Goal: Task Accomplishment & Management: Use online tool/utility

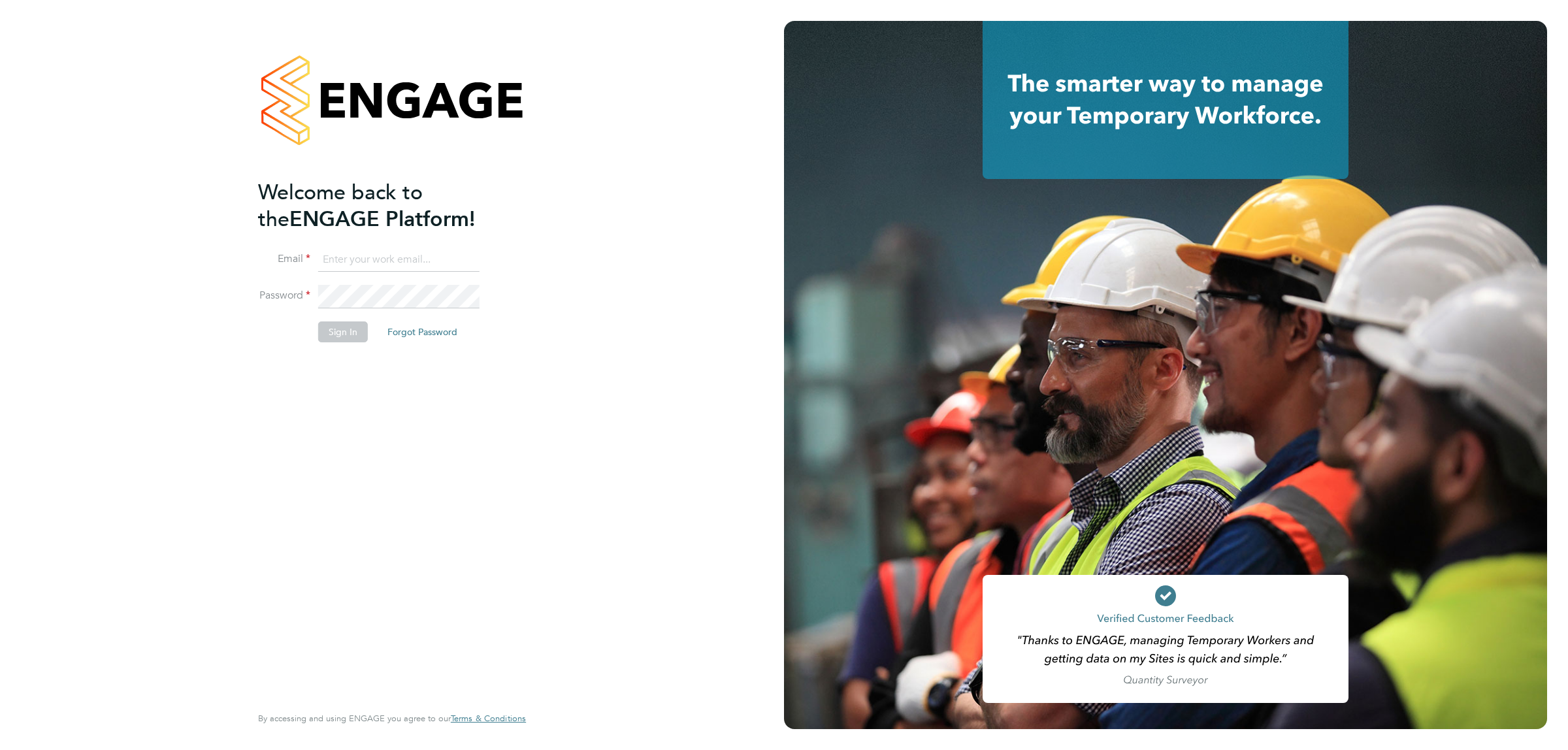
type input "jalaezihe@fr-group.co.uk"
drag, startPoint x: 350, startPoint y: 334, endPoint x: 343, endPoint y: 337, distance: 7.6
click at [343, 337] on button "Sign In" at bounding box center [343, 332] width 50 height 21
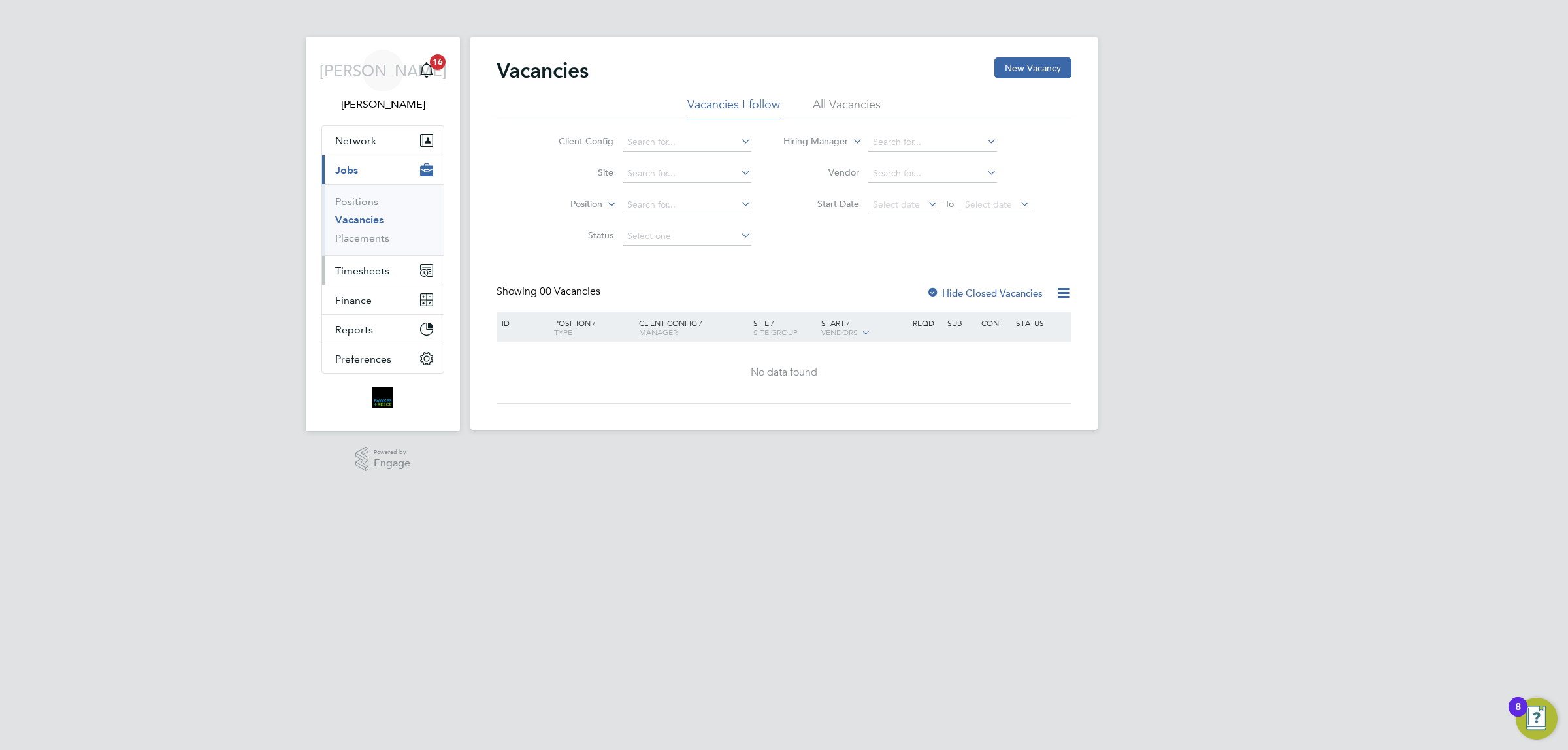
click at [390, 271] on button "Timesheets" at bounding box center [383, 270] width 121 height 29
click at [357, 229] on link "Timesheets" at bounding box center [362, 231] width 54 height 12
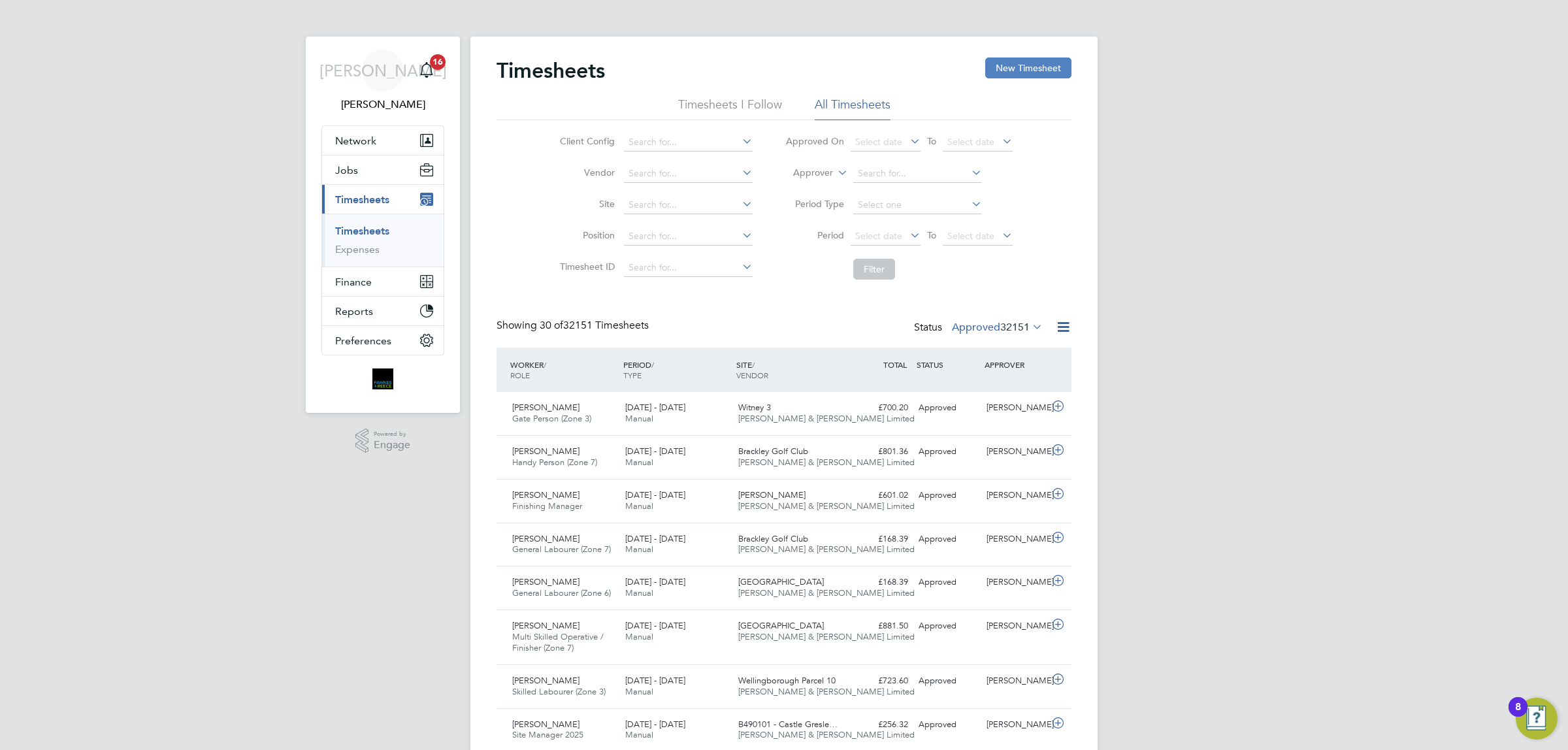
click at [1026, 74] on button "New Timesheet" at bounding box center [1028, 67] width 86 height 21
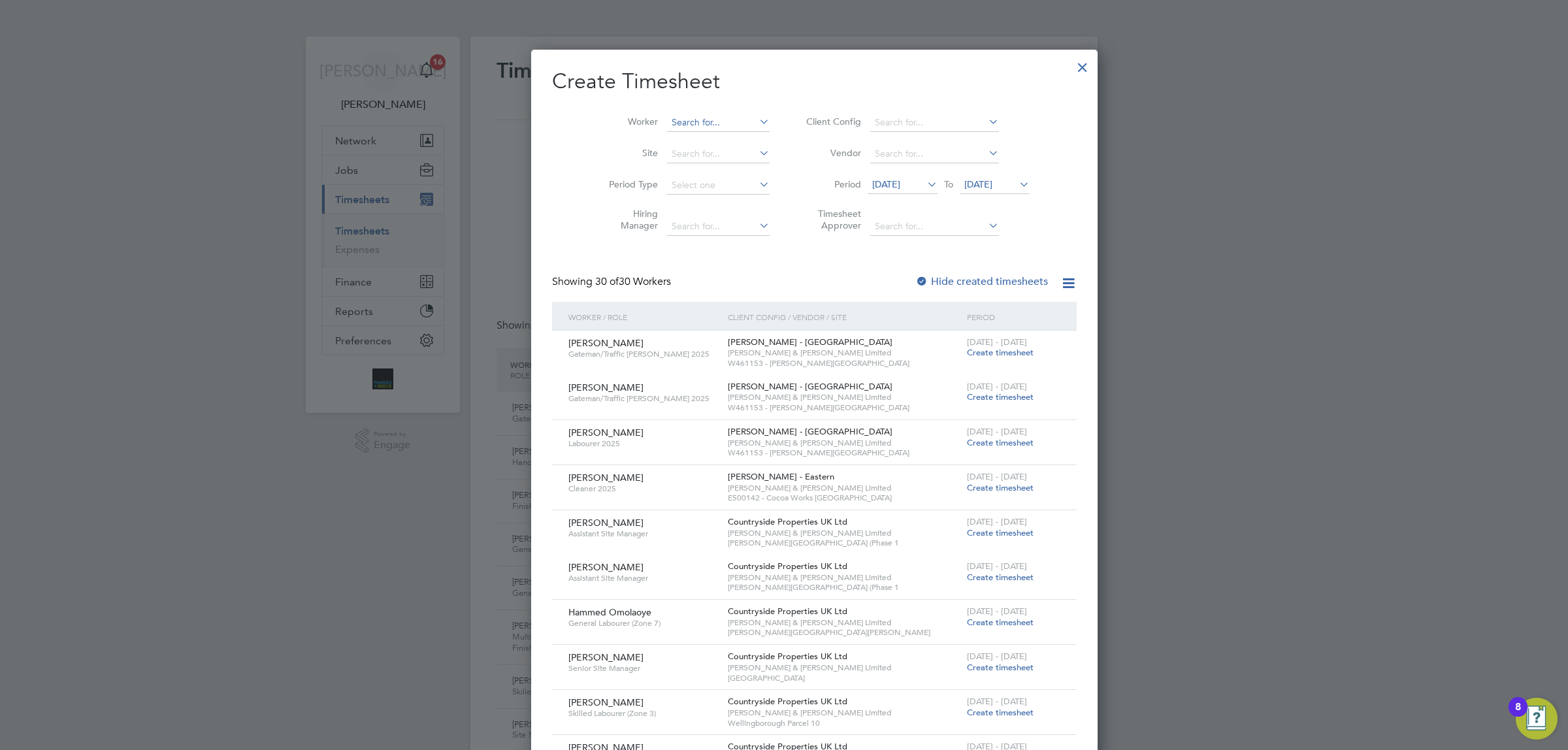
click at [667, 119] on input at bounding box center [718, 123] width 103 height 18
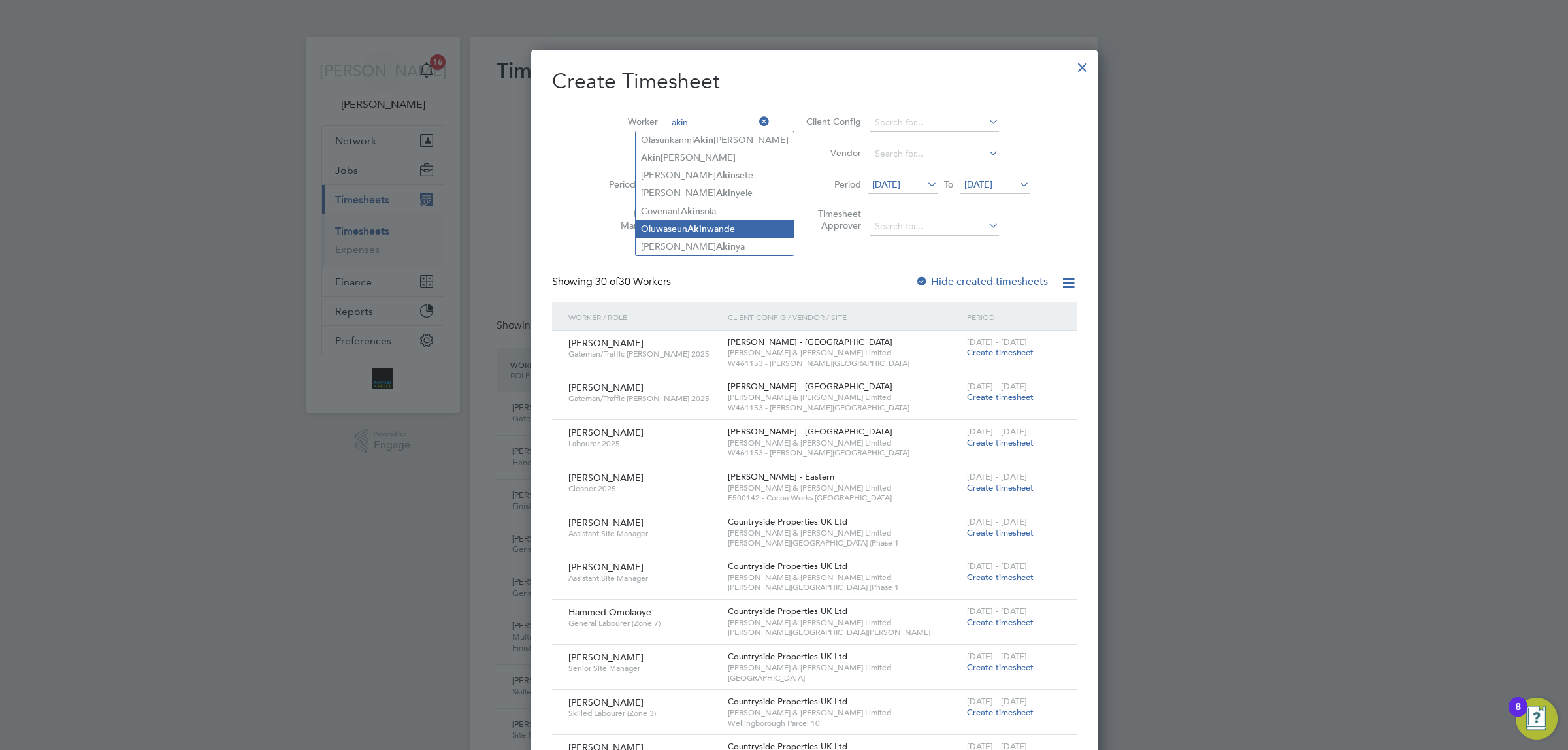
click at [717, 227] on li "[PERSON_NAME] wande" at bounding box center [714, 229] width 158 height 18
type input "[PERSON_NAME]"
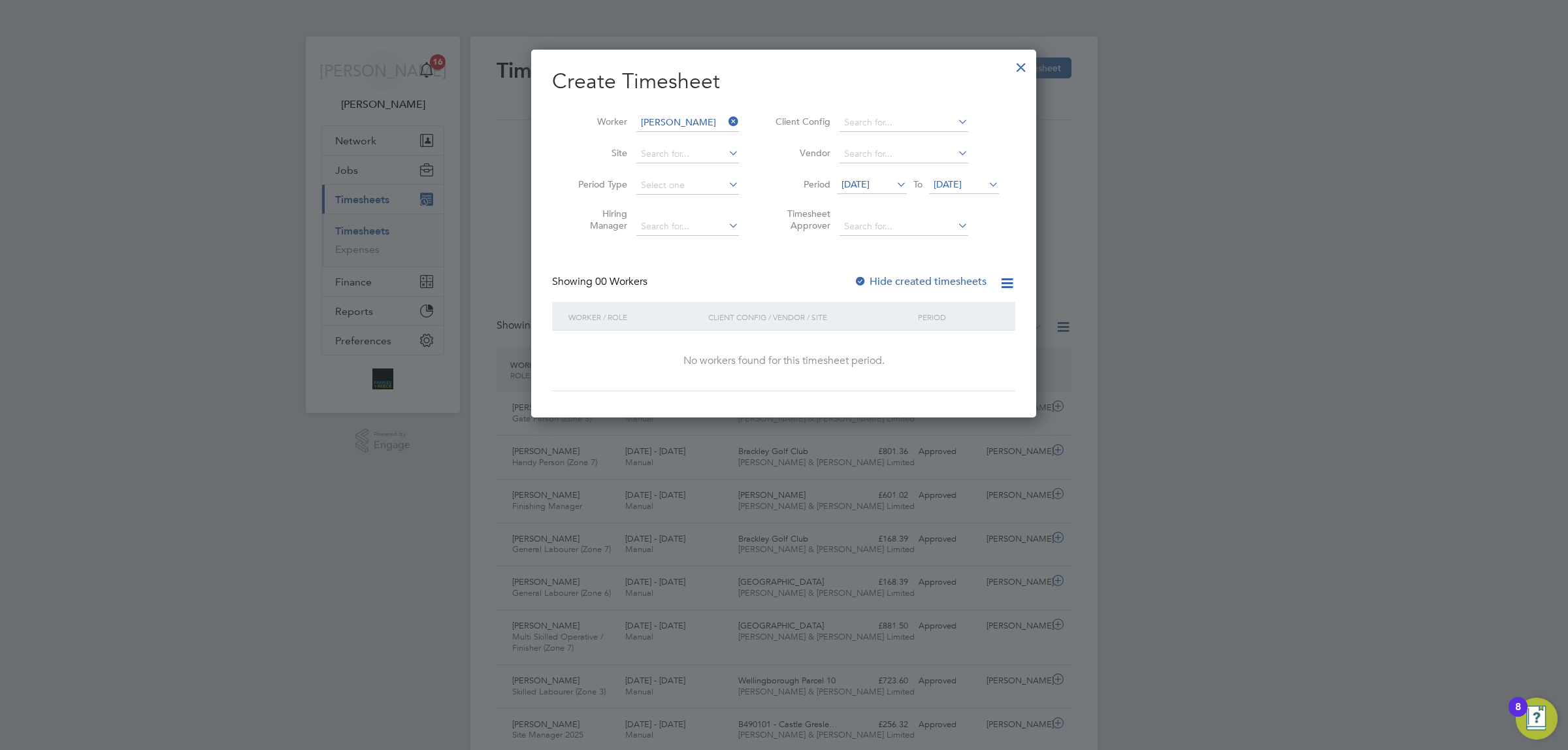
click at [986, 183] on icon at bounding box center [986, 184] width 0 height 18
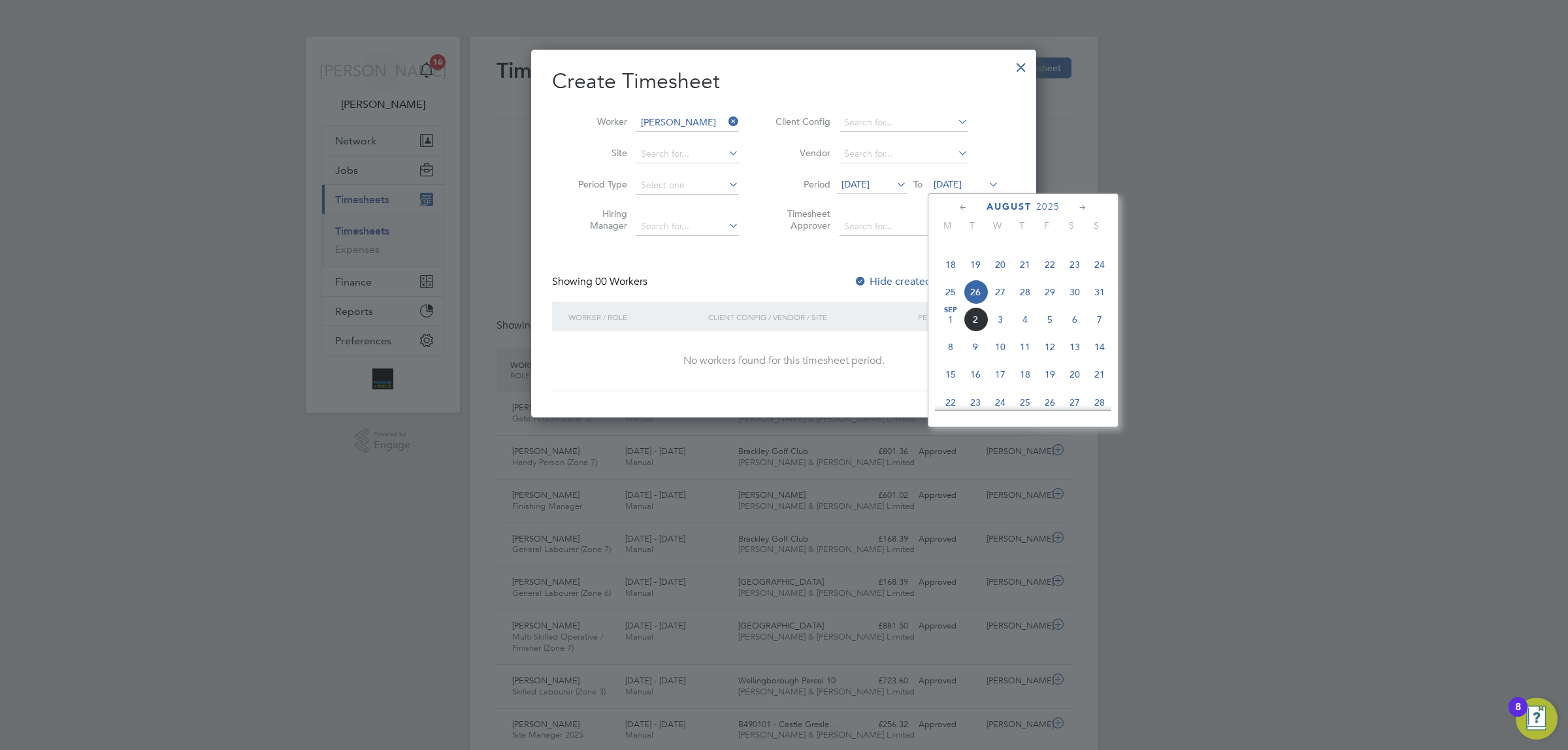
click at [1096, 304] on span "31" at bounding box center [1099, 292] width 25 height 25
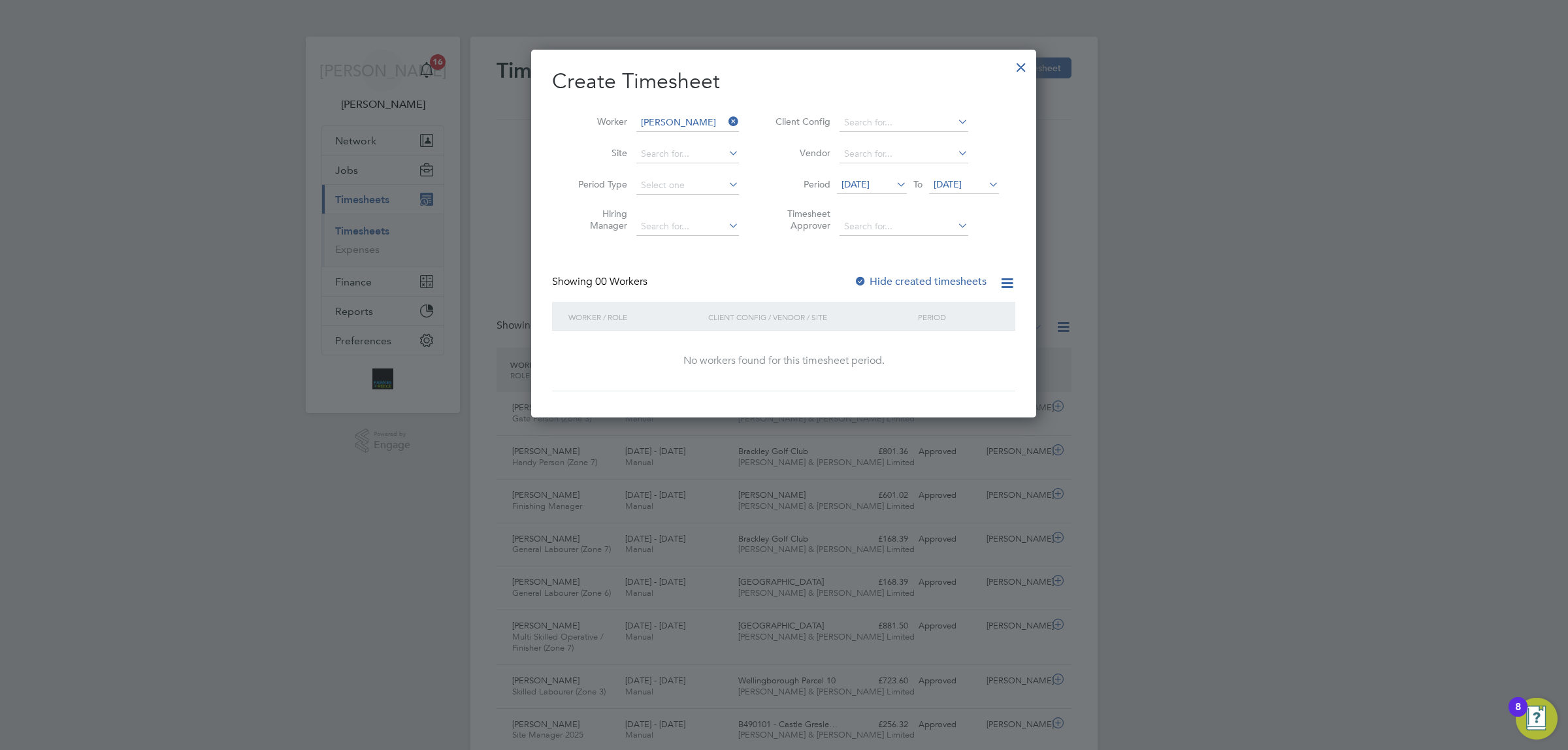
click at [866, 276] on div at bounding box center [860, 282] width 13 height 13
click at [869, 184] on span "[DATE]" at bounding box center [856, 183] width 28 height 11
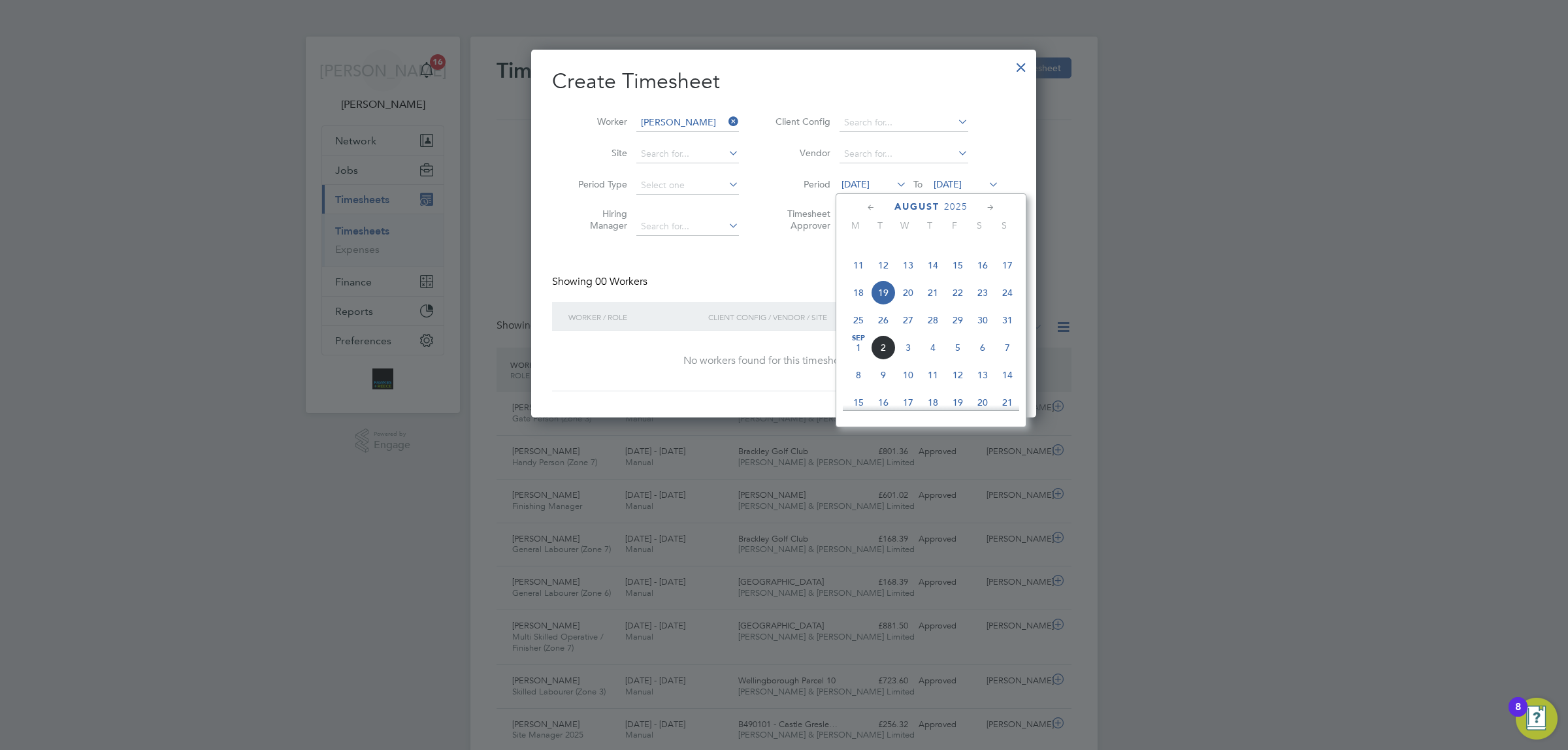
click at [854, 305] on span "18" at bounding box center [858, 293] width 25 height 25
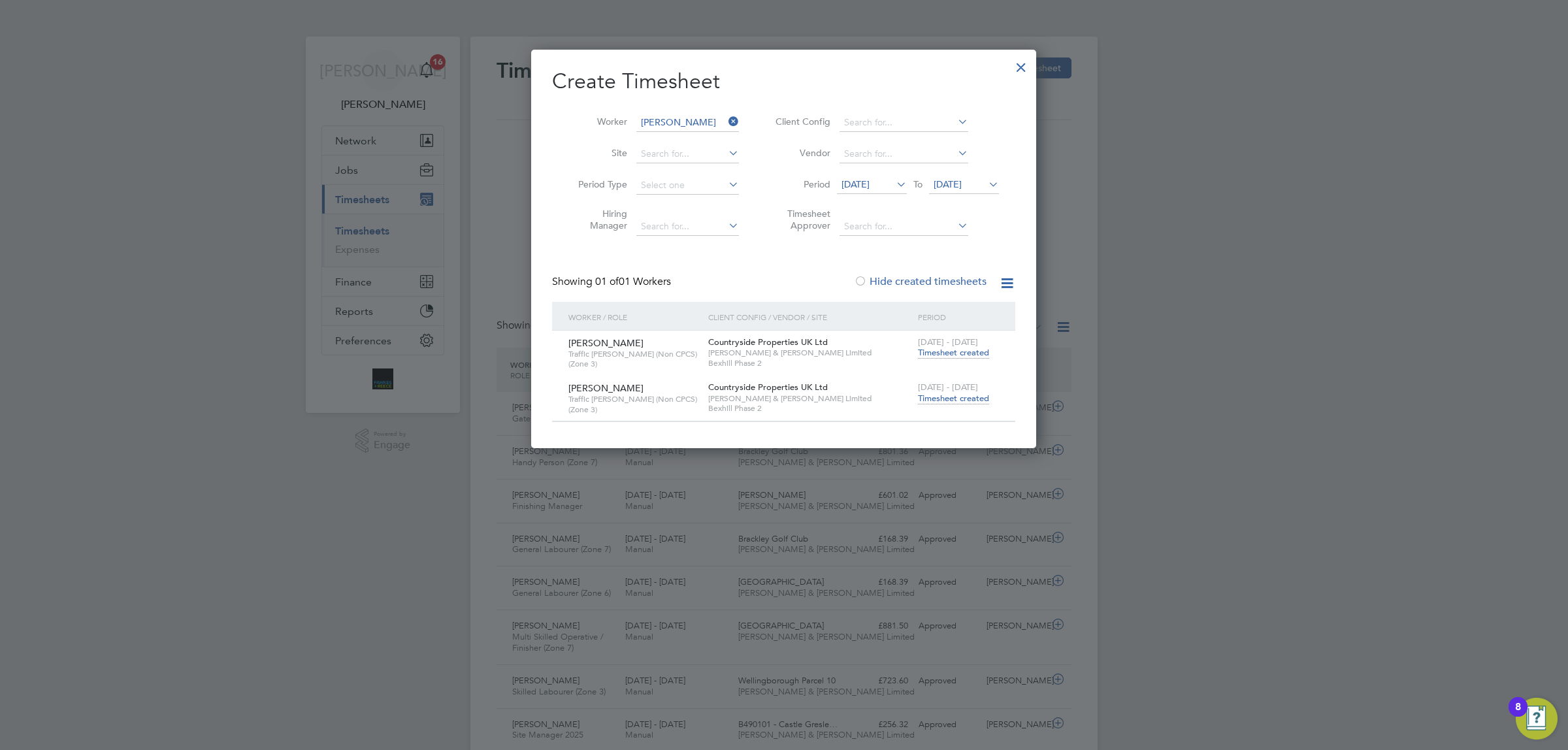
click at [951, 394] on span "Timesheet created" at bounding box center [954, 398] width 71 height 11
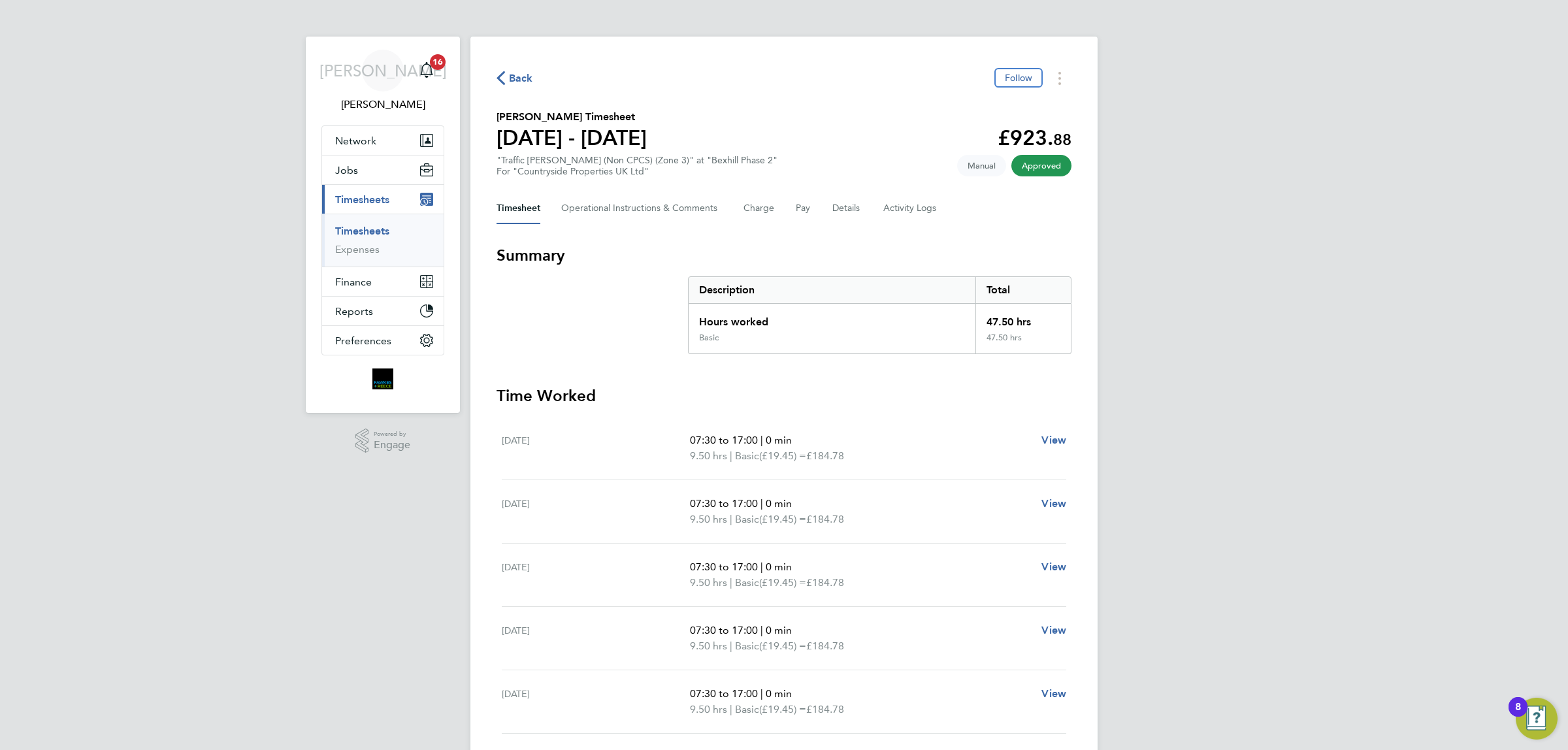
click at [519, 68] on div "Back Follow" at bounding box center [784, 78] width 575 height 20
click at [517, 82] on span "Back" at bounding box center [521, 78] width 24 height 16
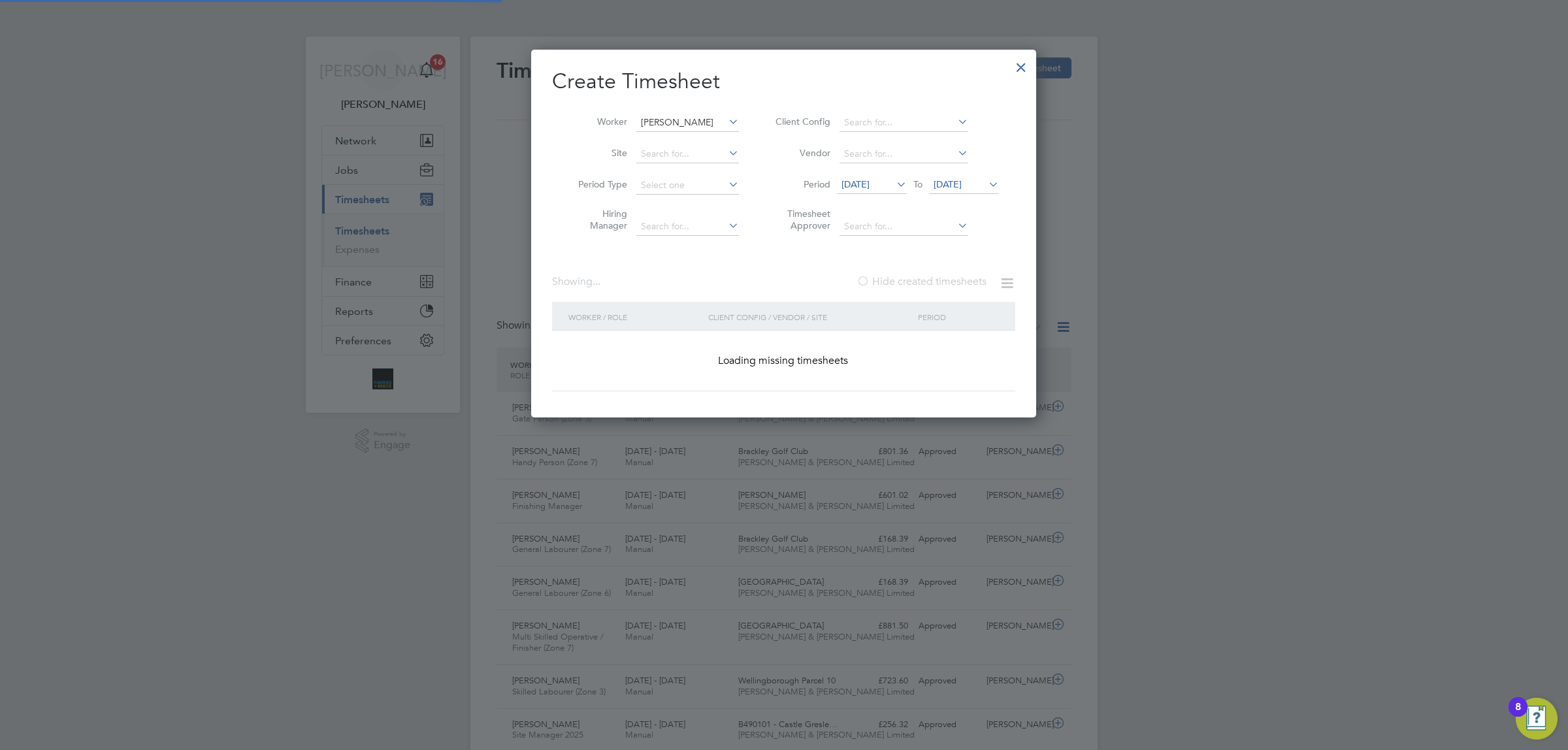
click at [706, 122] on input "[PERSON_NAME]" at bounding box center [687, 123] width 103 height 18
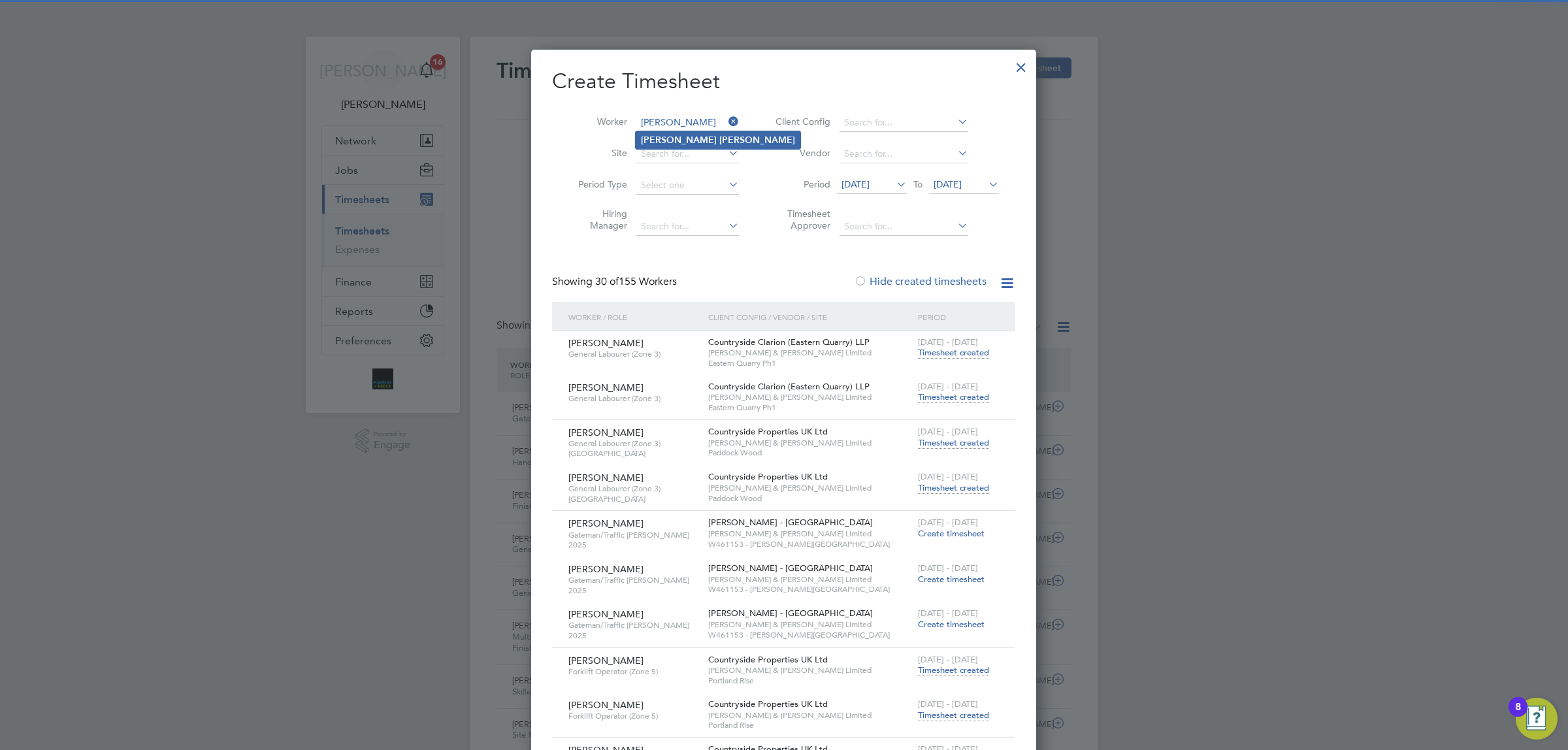
click at [719, 140] on b "[PERSON_NAME]" at bounding box center [757, 140] width 76 height 11
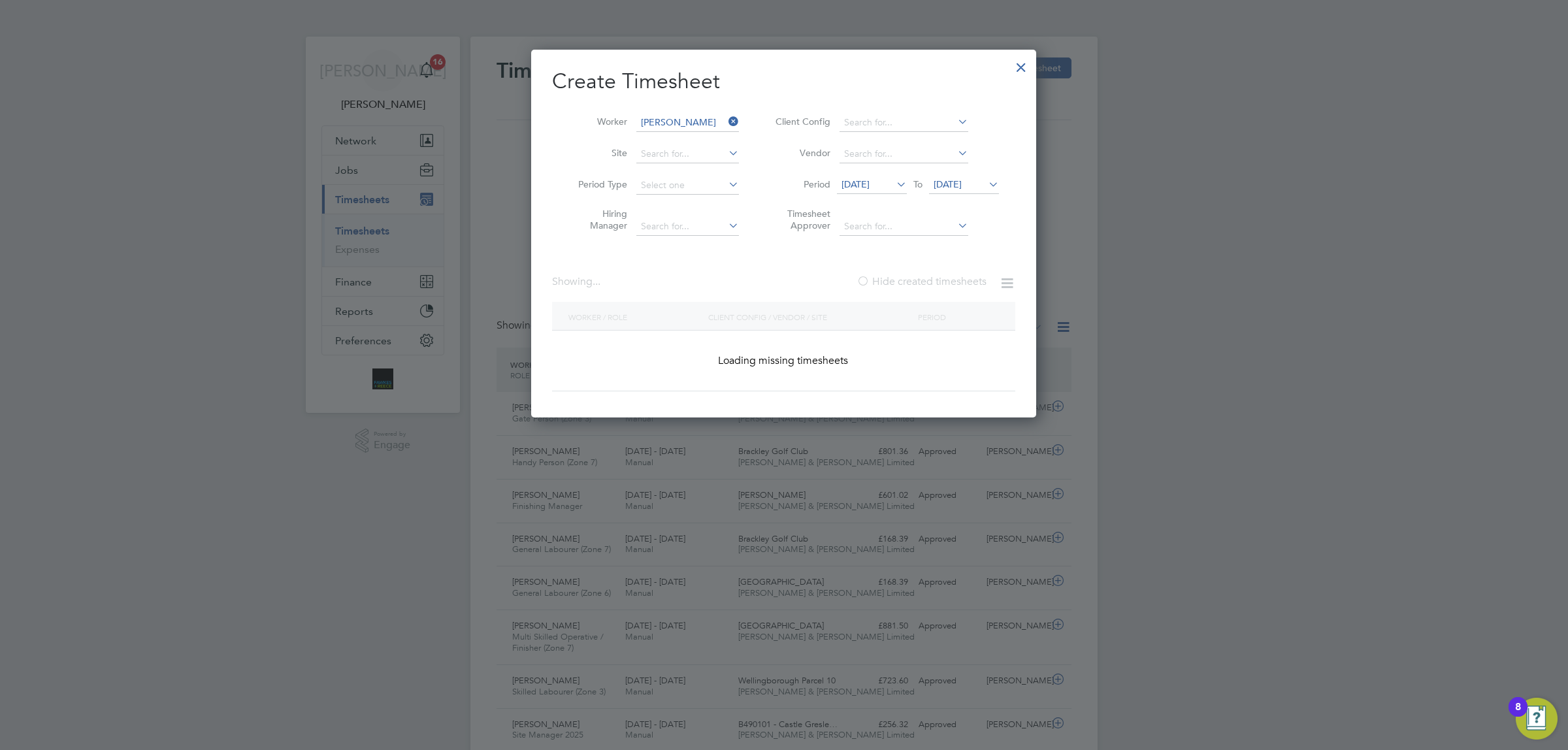
type input "[PERSON_NAME]"
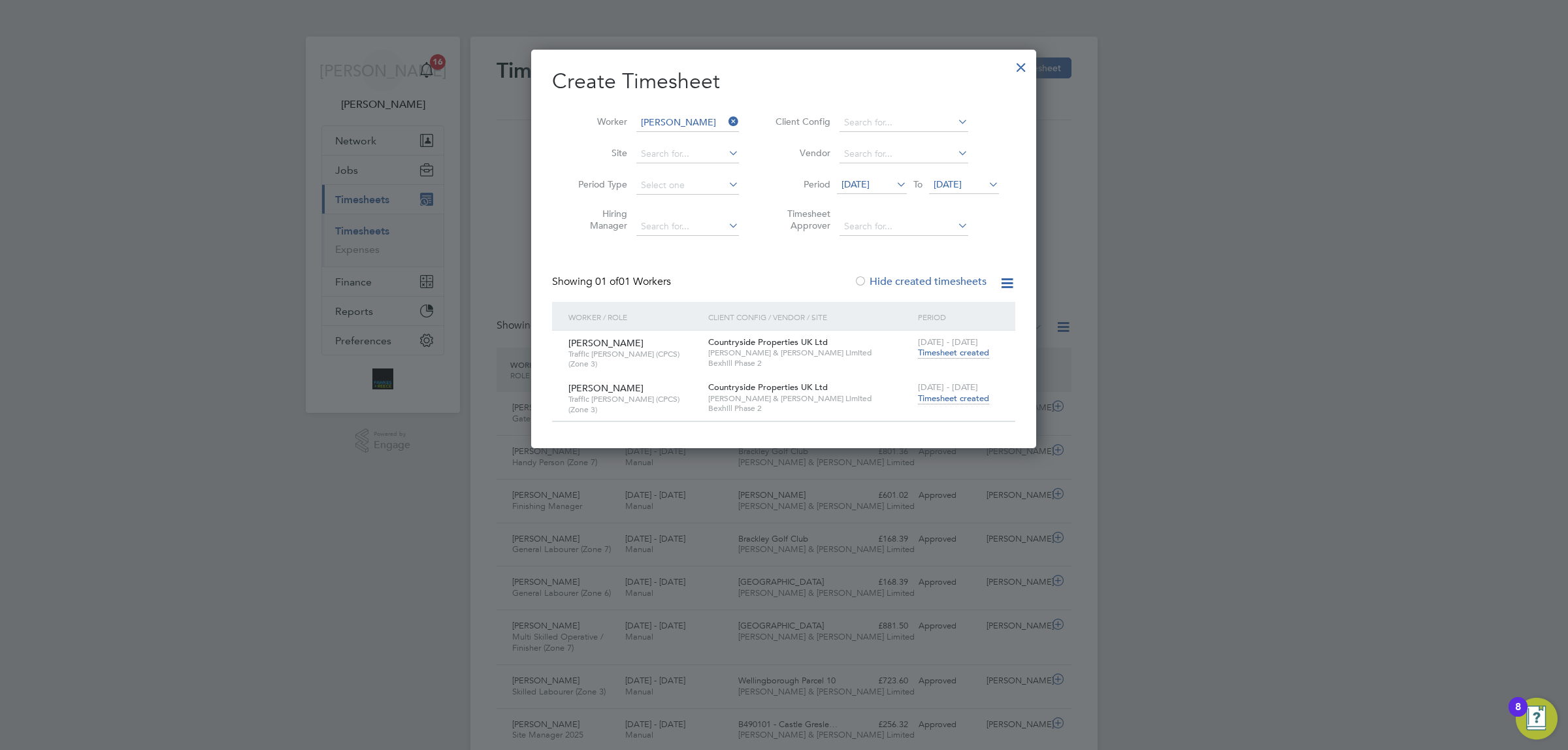
click at [954, 393] on span "Timesheet created" at bounding box center [954, 398] width 71 height 11
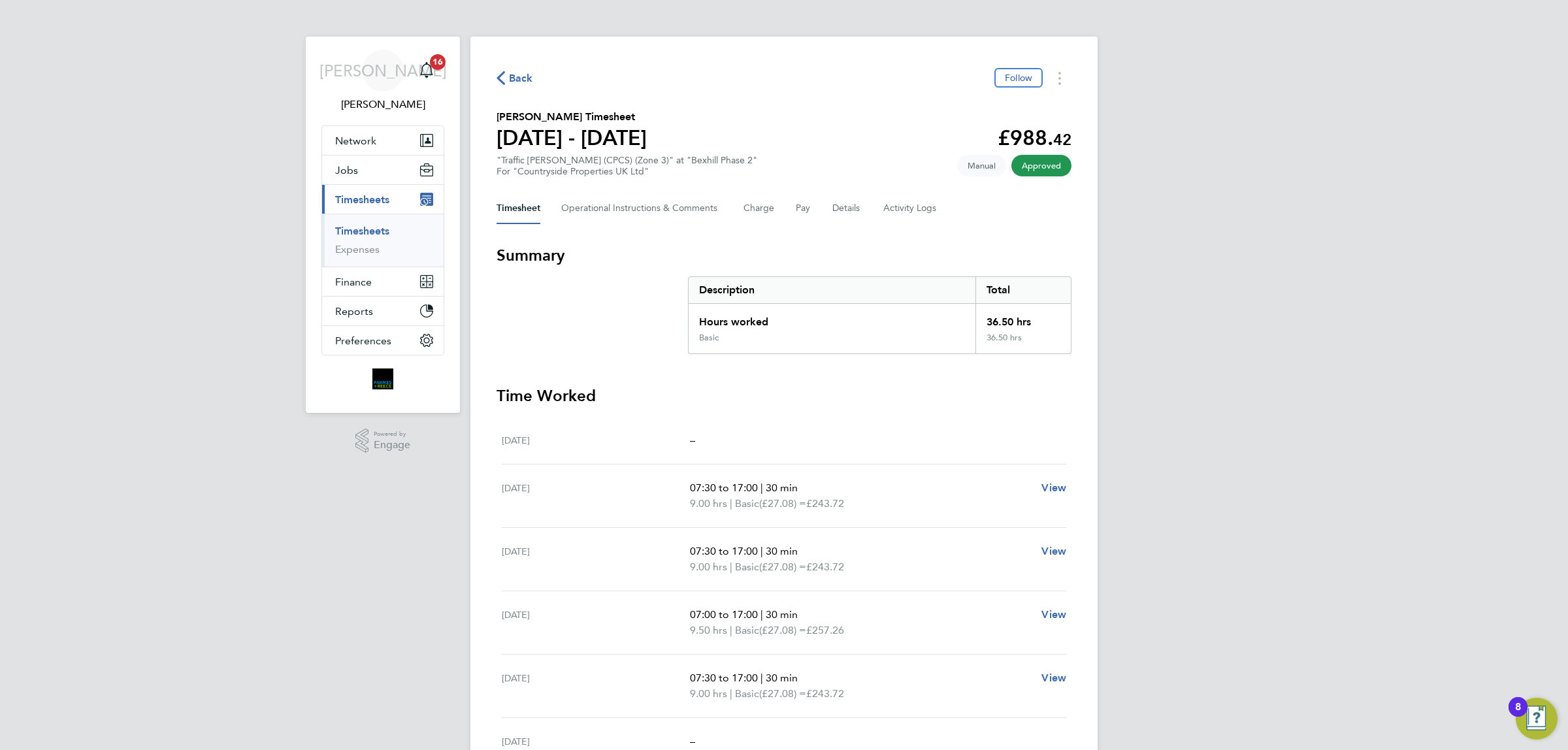
click at [503, 76] on icon "button" at bounding box center [500, 78] width 9 height 13
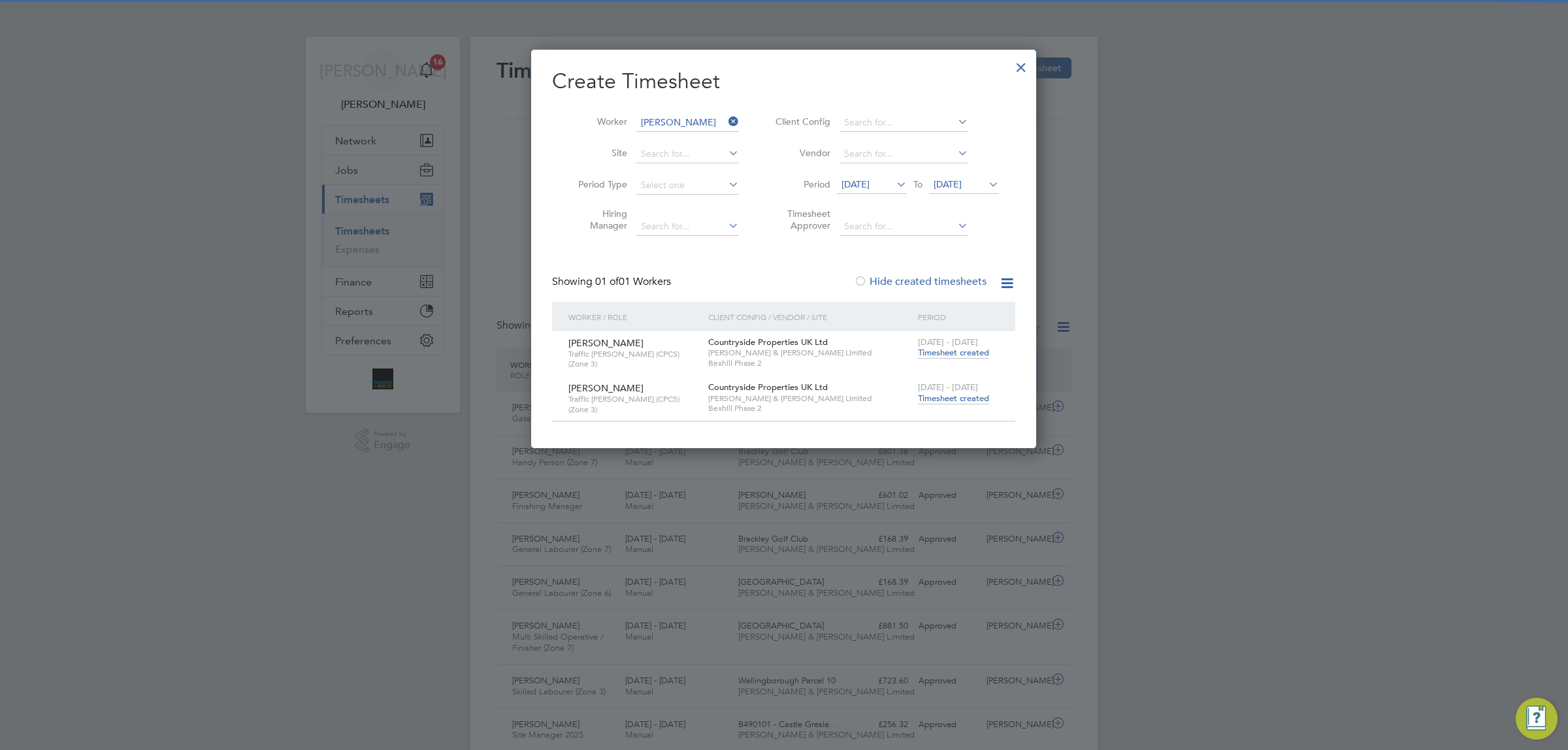
click at [726, 117] on icon at bounding box center [726, 121] width 0 height 18
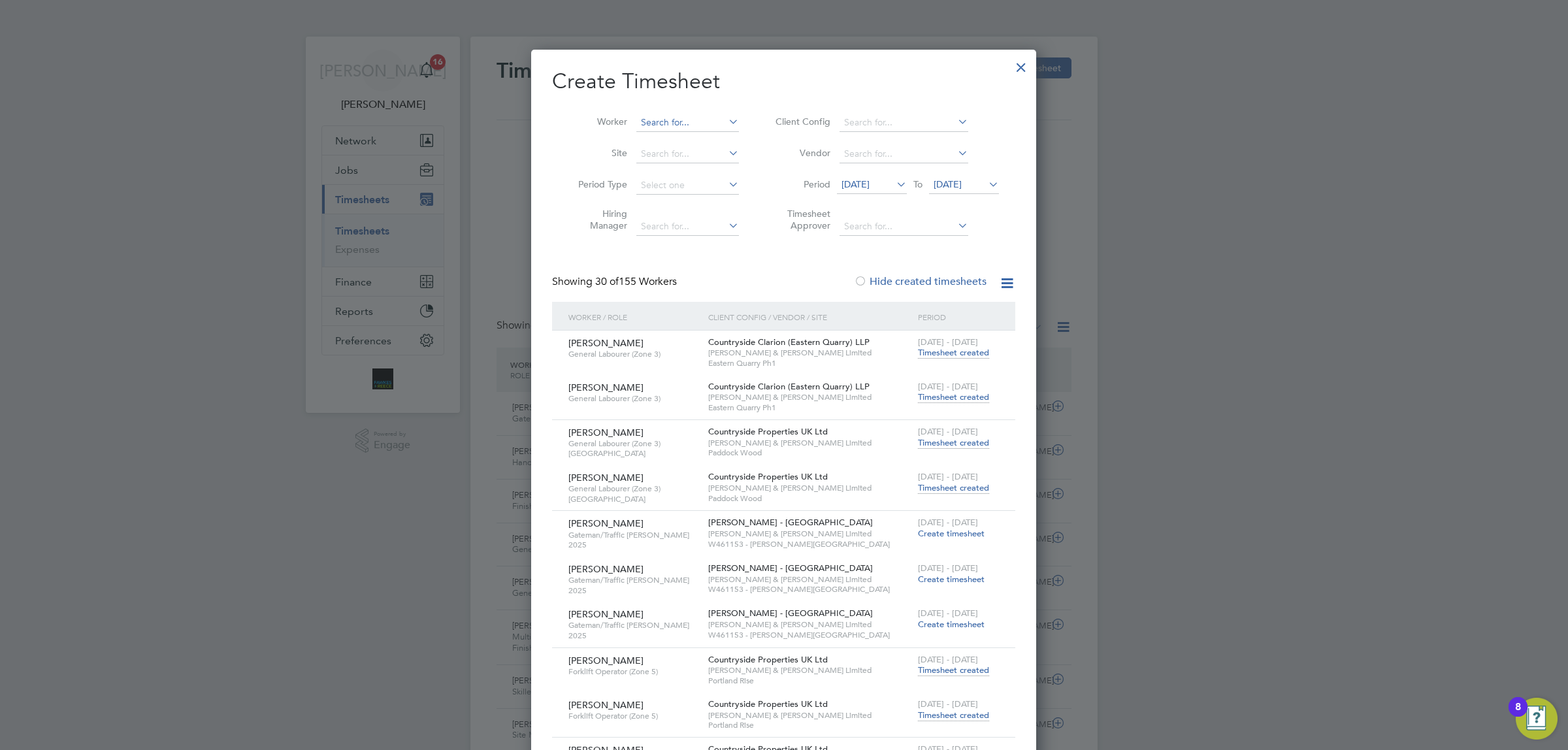
click at [711, 118] on input at bounding box center [687, 123] width 103 height 18
click at [691, 142] on b "Srik" at bounding box center [691, 140] width 16 height 11
type input "[PERSON_NAME]"
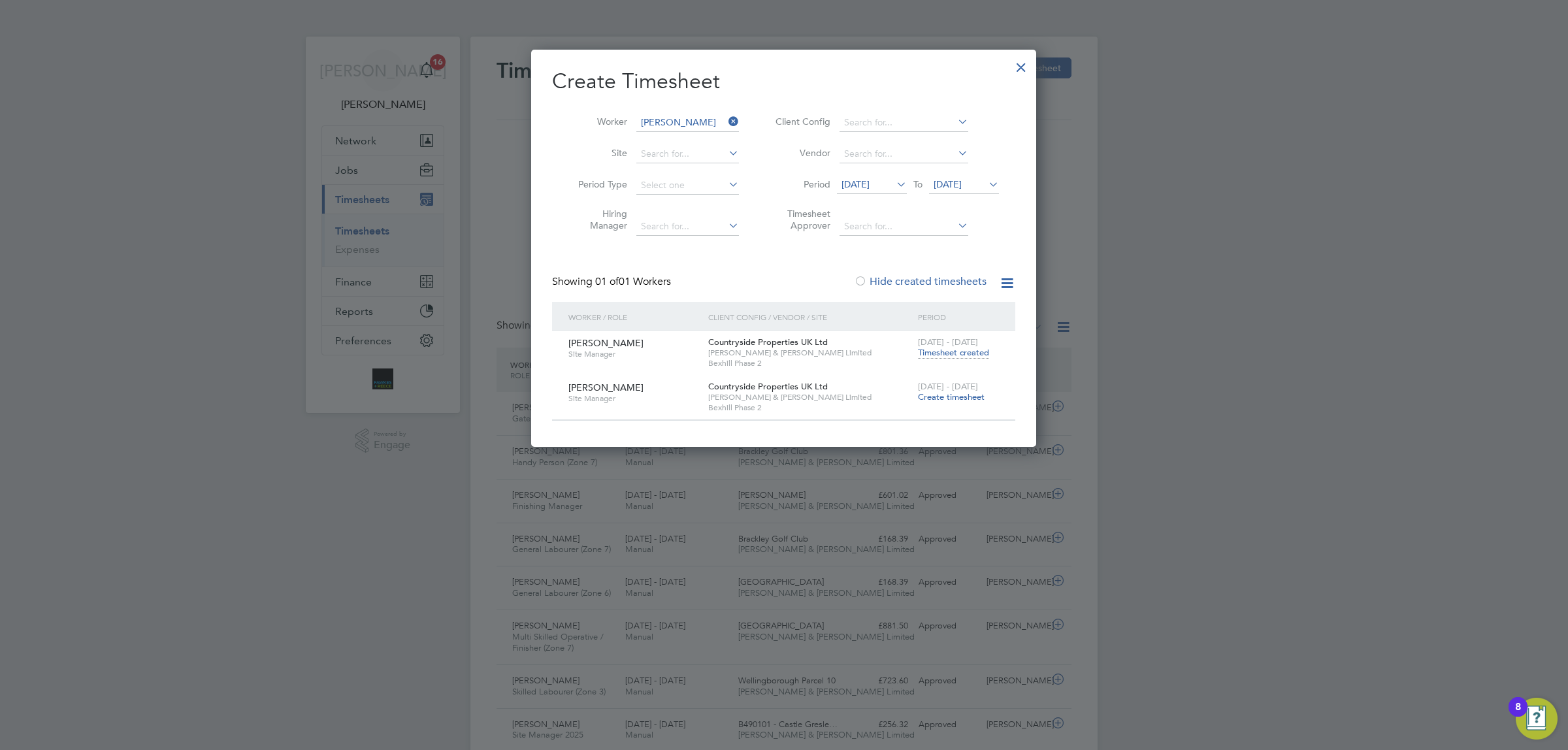
click at [726, 115] on icon at bounding box center [726, 121] width 0 height 18
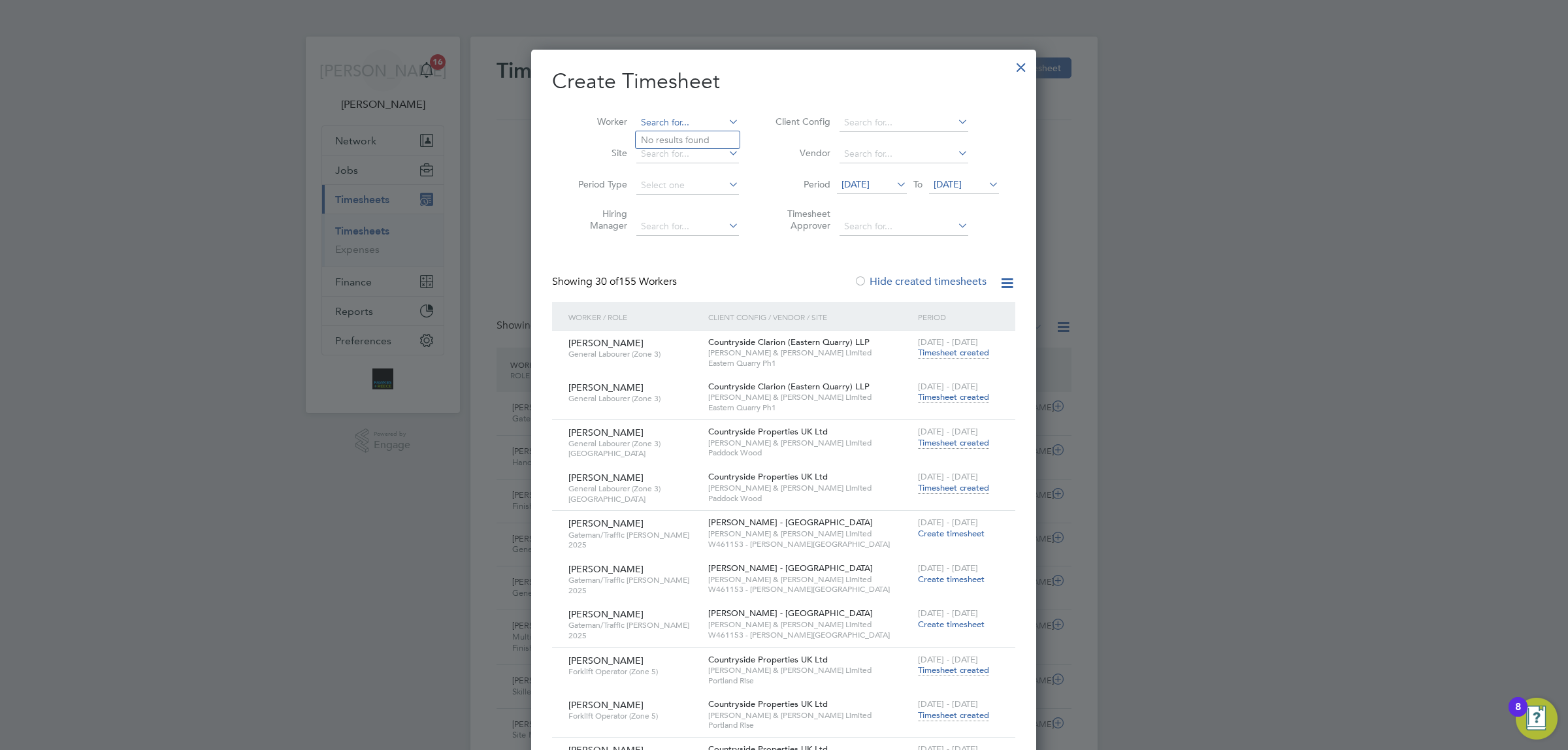
click at [651, 118] on input at bounding box center [687, 123] width 103 height 18
click at [716, 135] on b "Baulc" at bounding box center [728, 140] width 24 height 11
type input "[PERSON_NAME]"
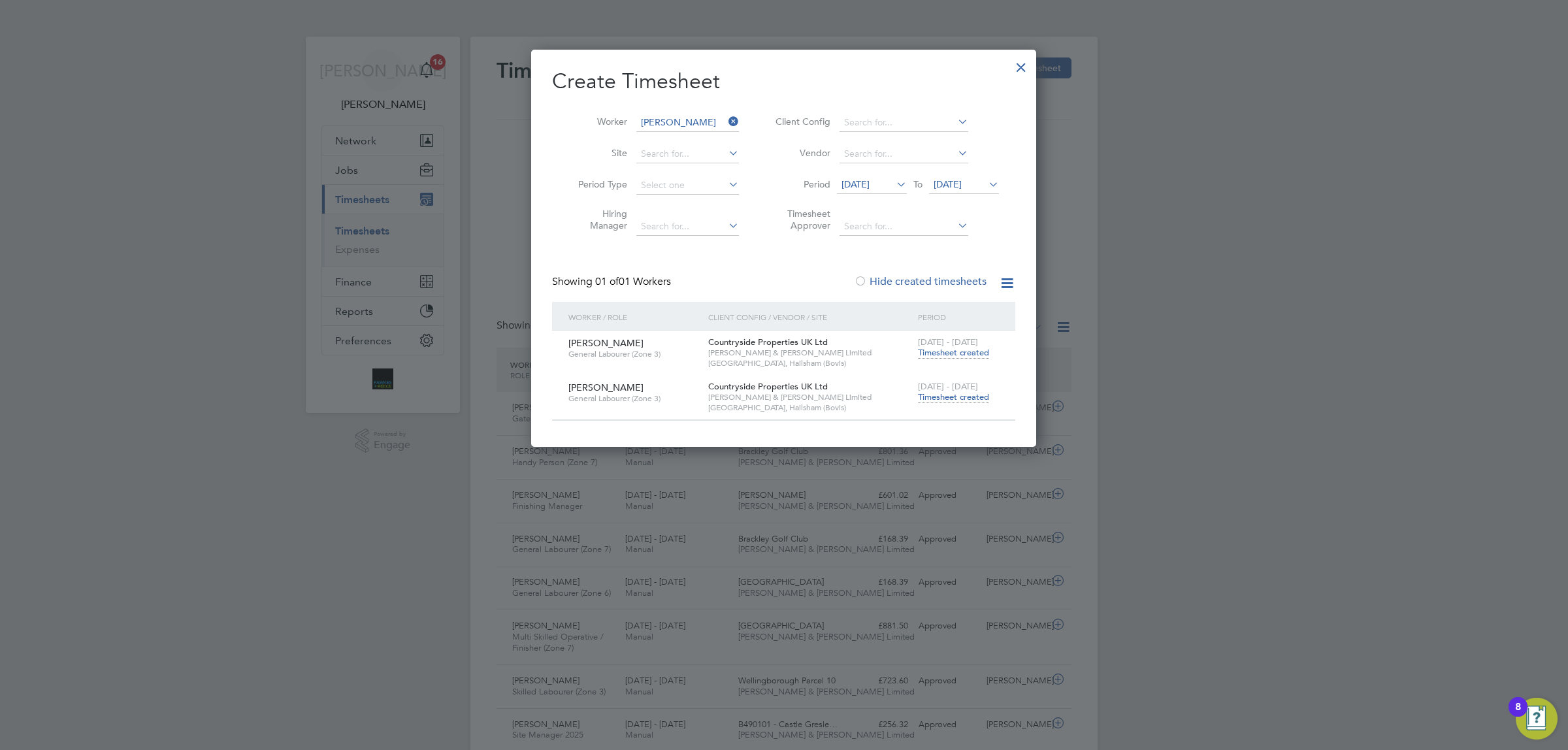
click at [947, 395] on span "Timesheet created" at bounding box center [954, 397] width 71 height 11
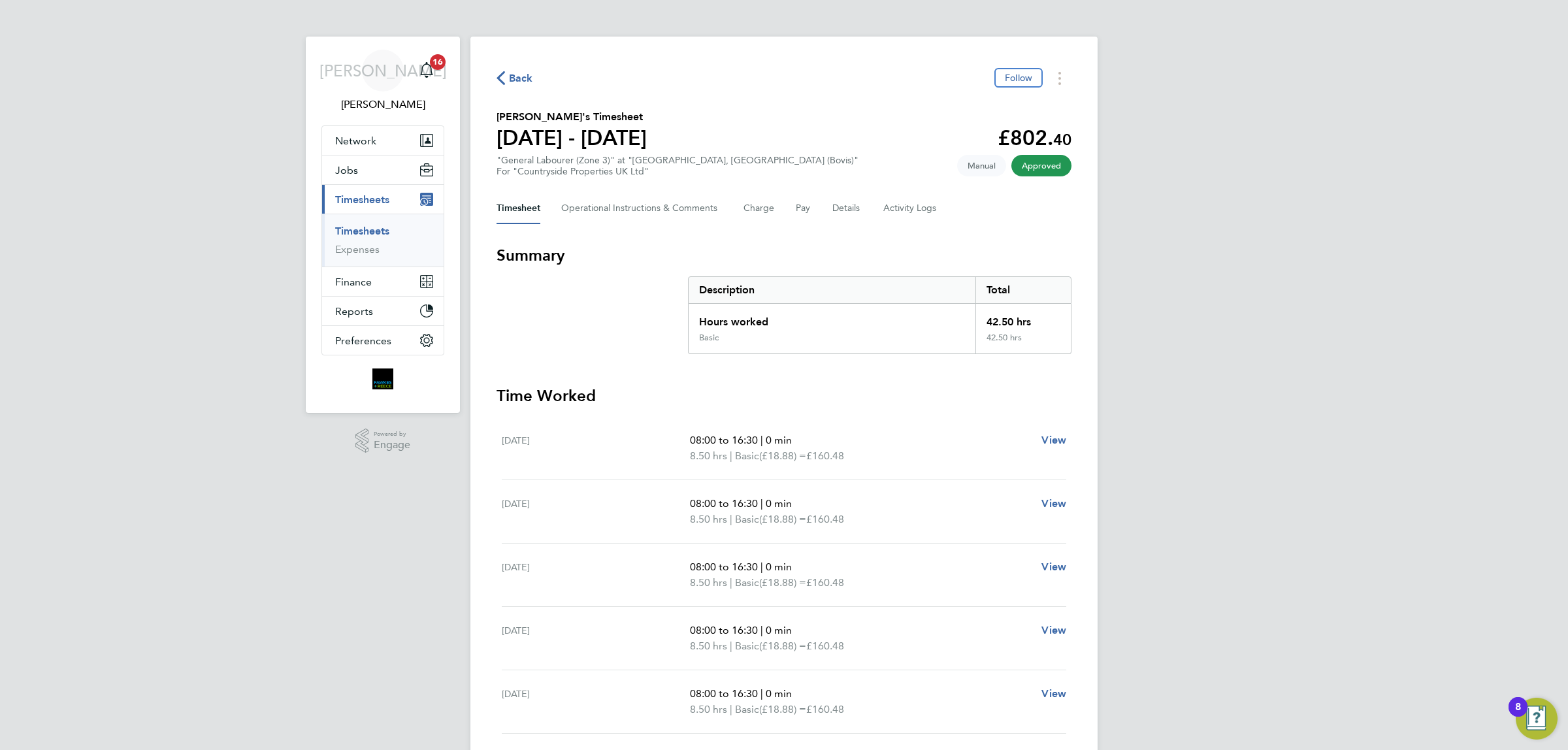
click at [513, 82] on span "Back" at bounding box center [521, 78] width 24 height 16
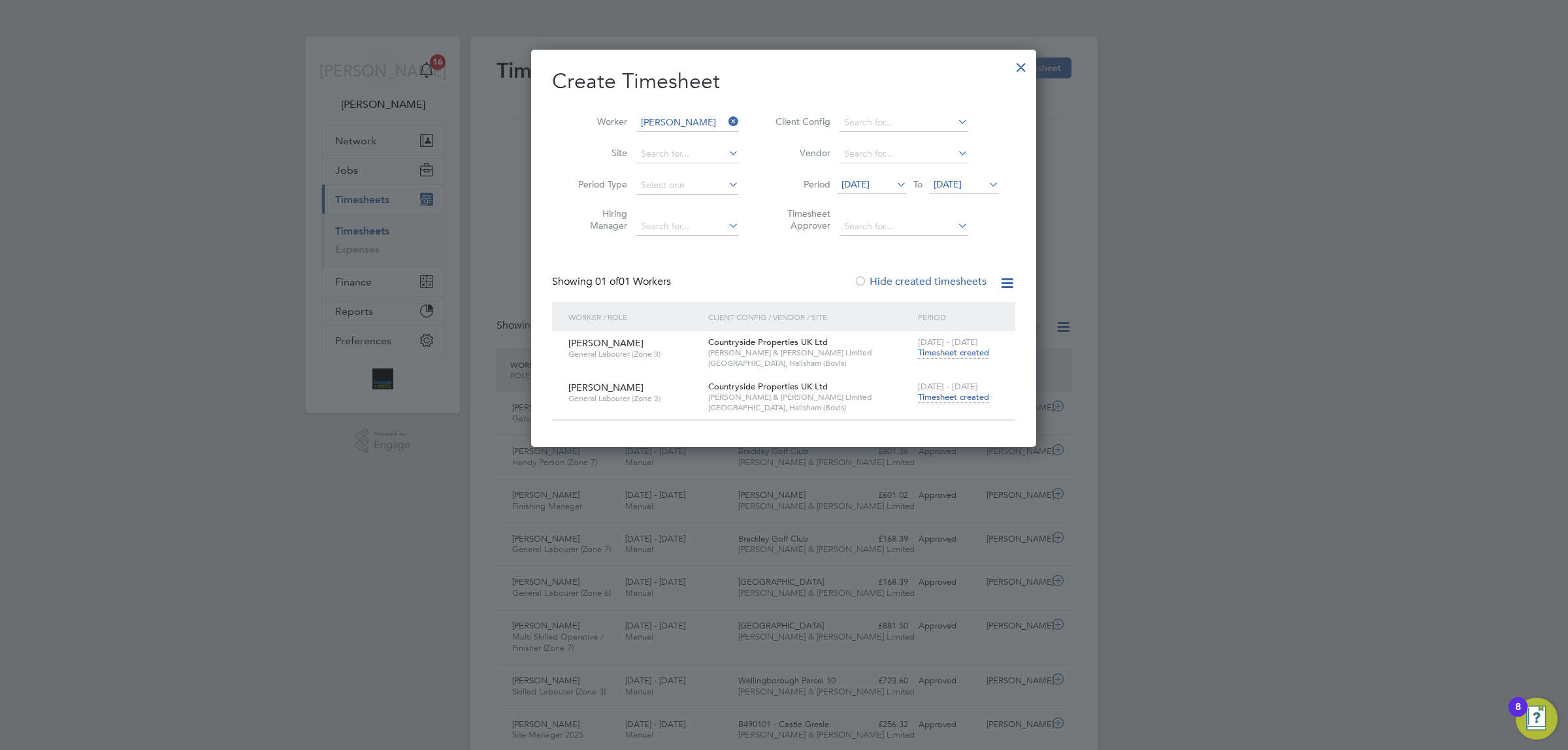
scroll to position [32, 113]
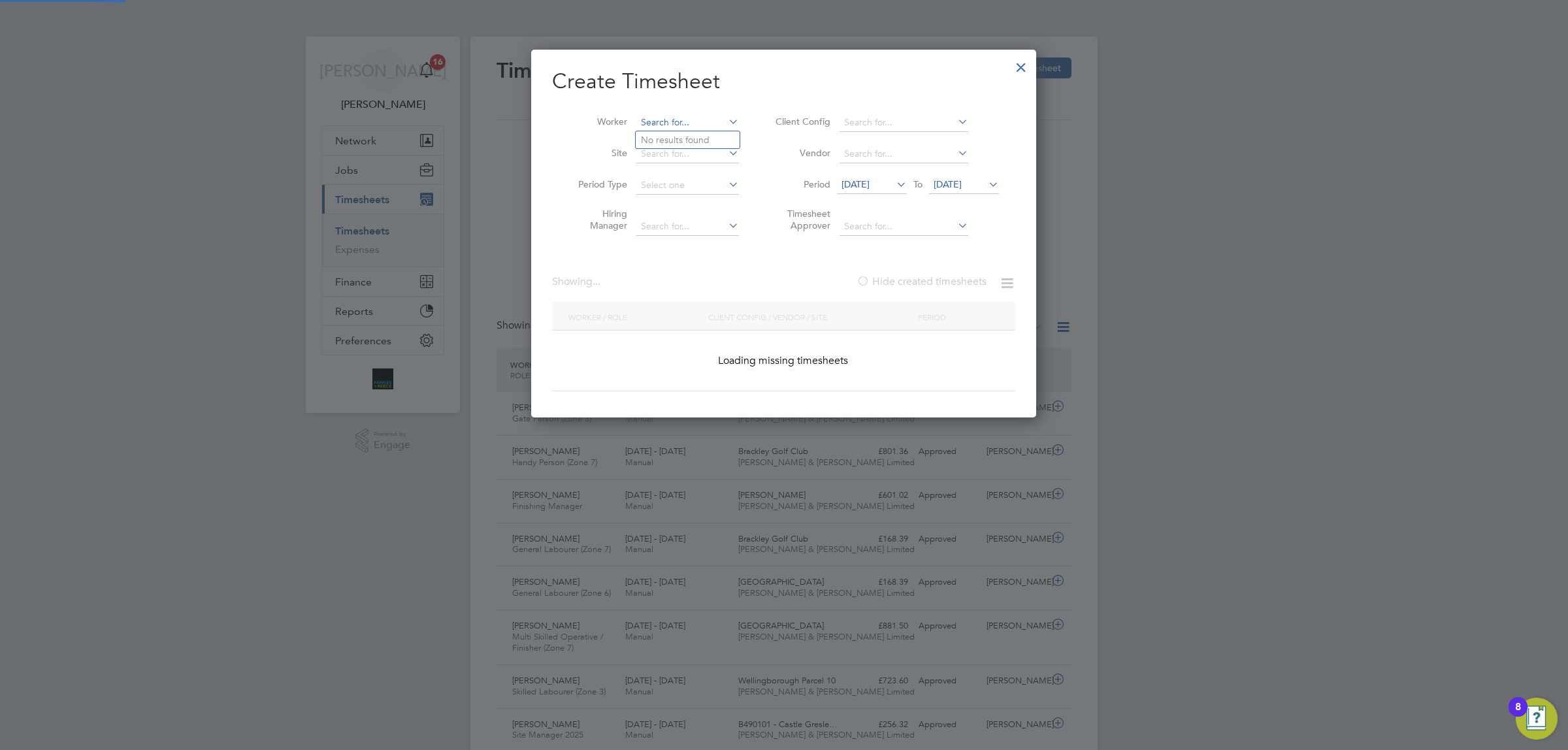
click at [696, 125] on input at bounding box center [687, 123] width 103 height 18
click at [716, 122] on input at bounding box center [687, 123] width 103 height 18
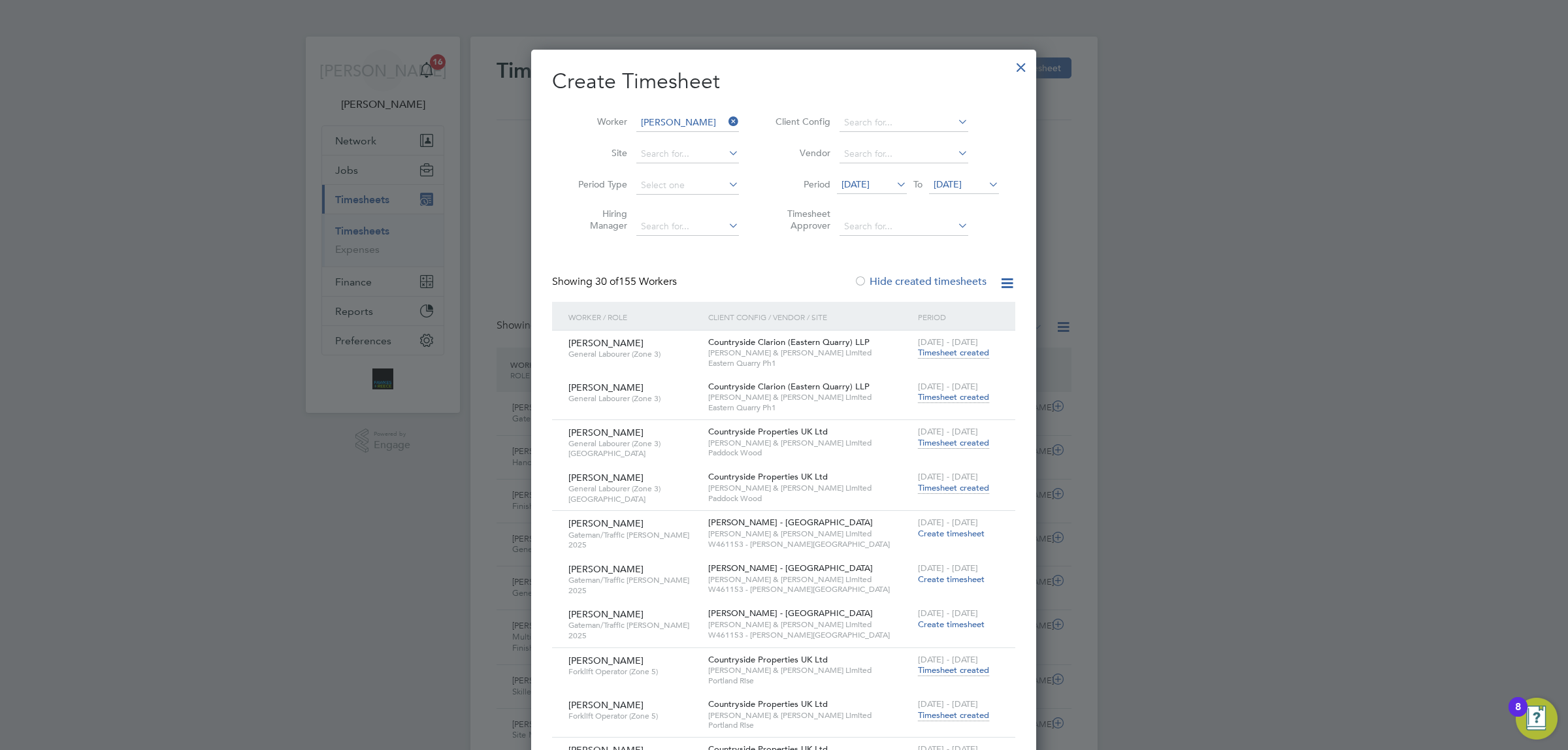
click at [689, 229] on b "[PERSON_NAME]" at bounding box center [704, 228] width 76 height 11
type input "[PERSON_NAME]"
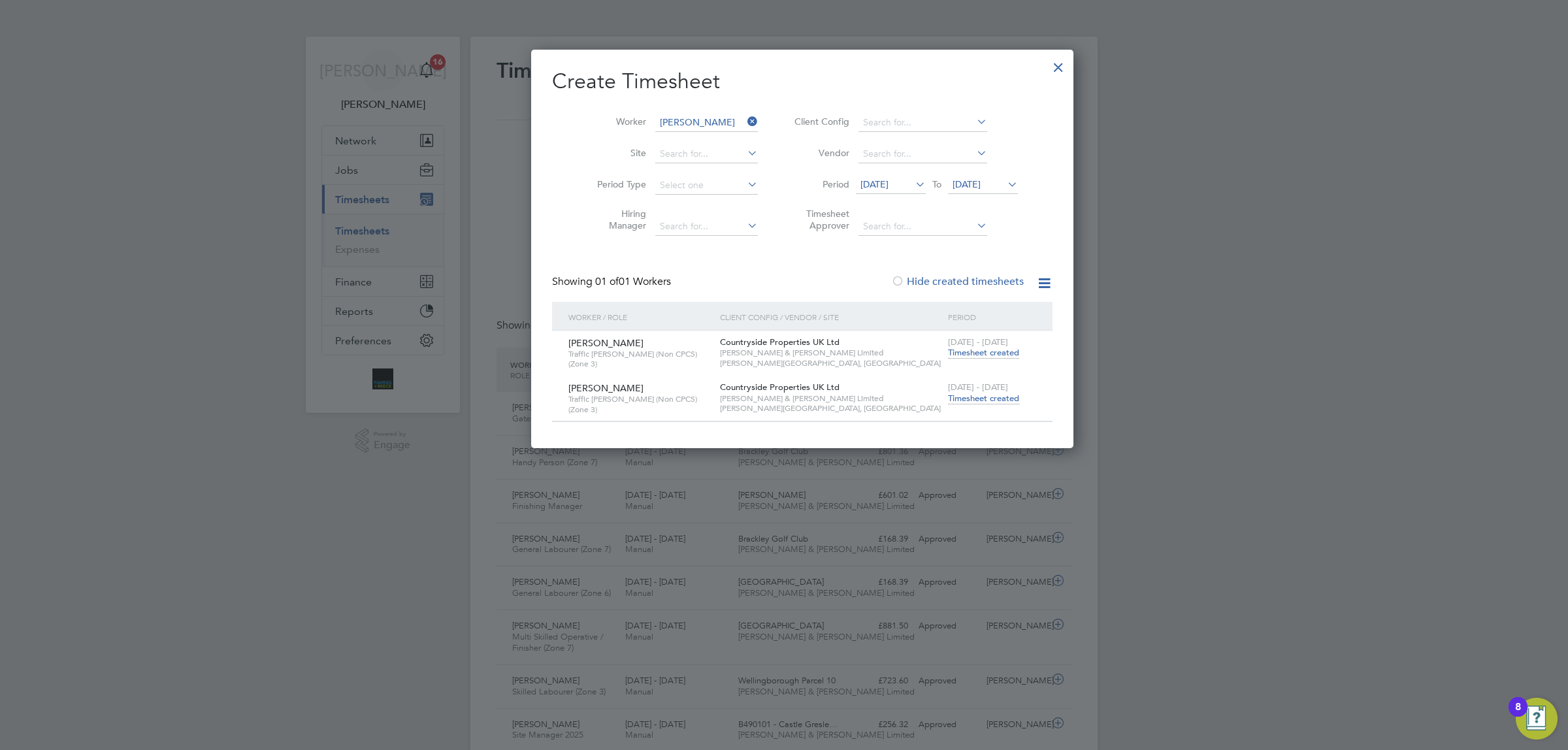
drag, startPoint x: 736, startPoint y: 117, endPoint x: 668, endPoint y: 124, distance: 68.4
click at [745, 117] on icon at bounding box center [745, 121] width 0 height 18
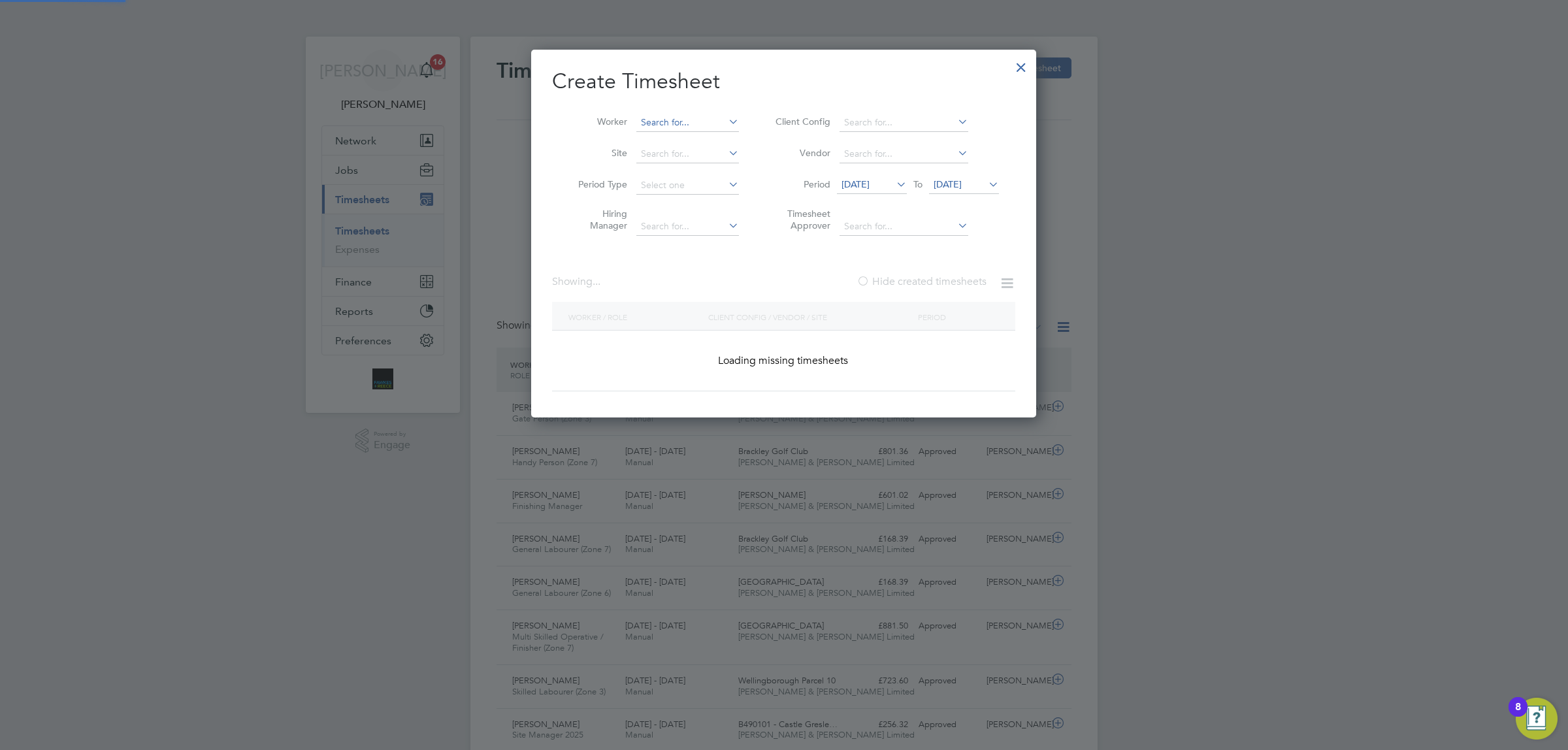
click at [650, 122] on input at bounding box center [687, 123] width 103 height 18
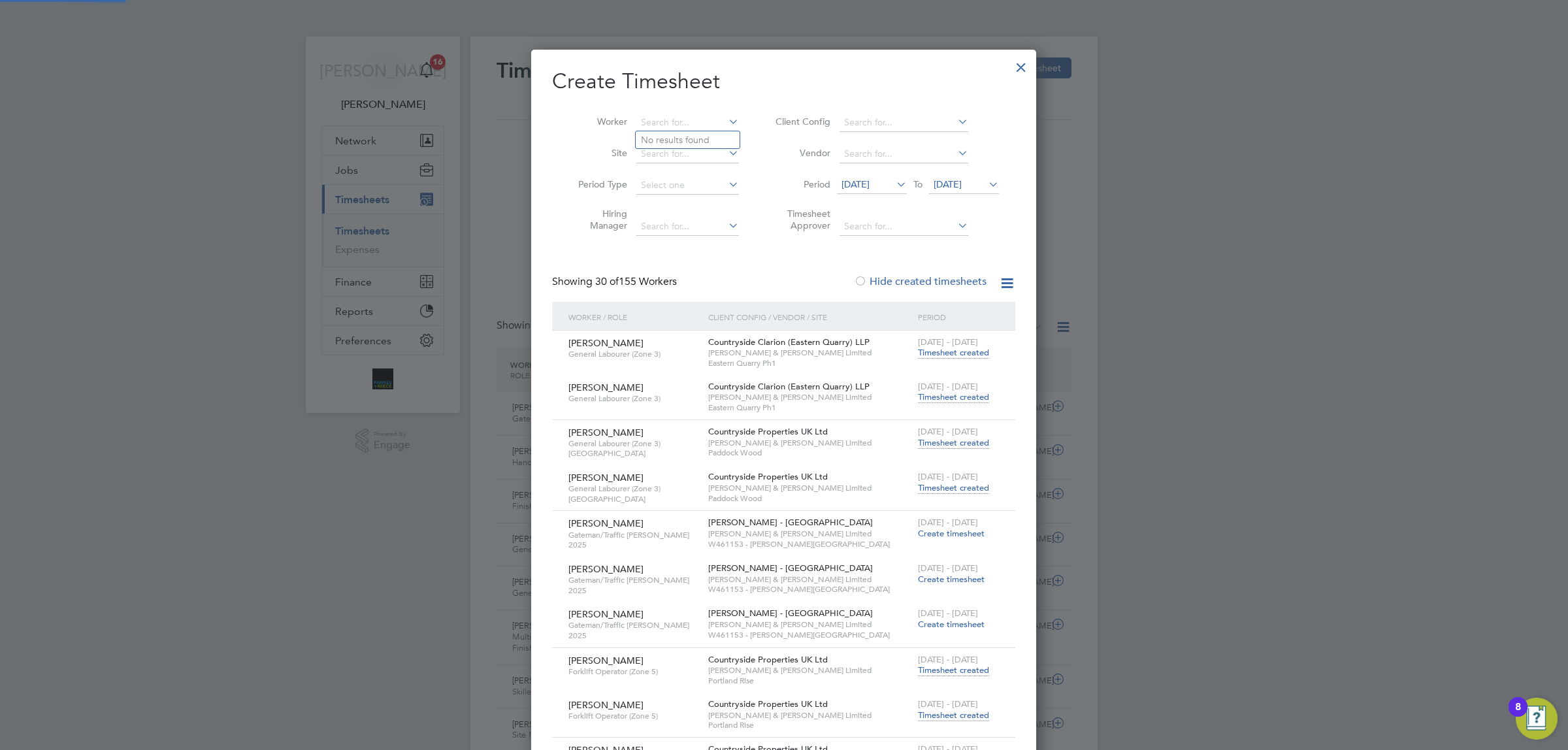
scroll to position [3221, 505]
click at [670, 144] on b "[PERSON_NAME]" at bounding box center [703, 140] width 76 height 11
type input "[PERSON_NAME]"
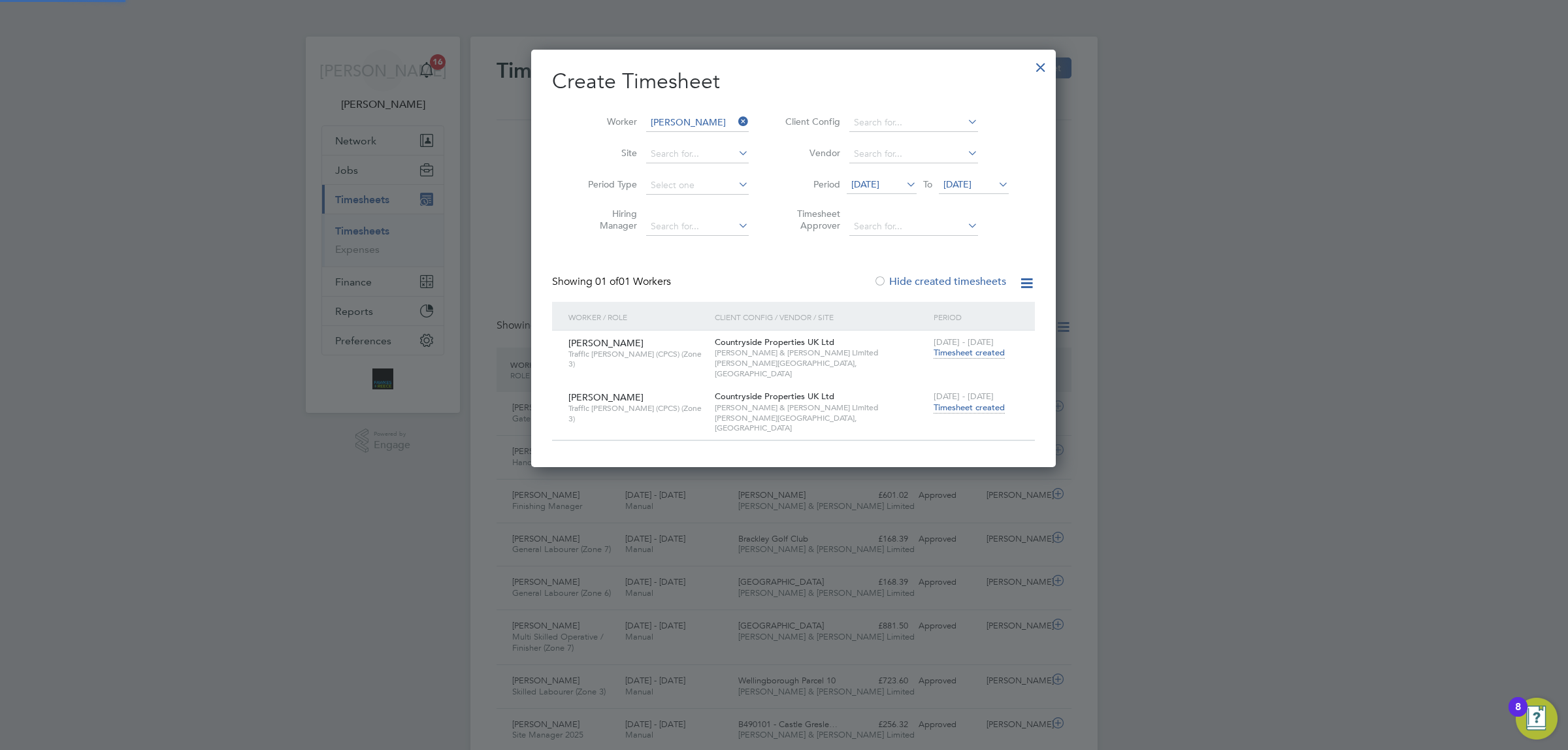
scroll to position [397, 505]
click at [965, 402] on span "Timesheet created" at bounding box center [969, 407] width 71 height 11
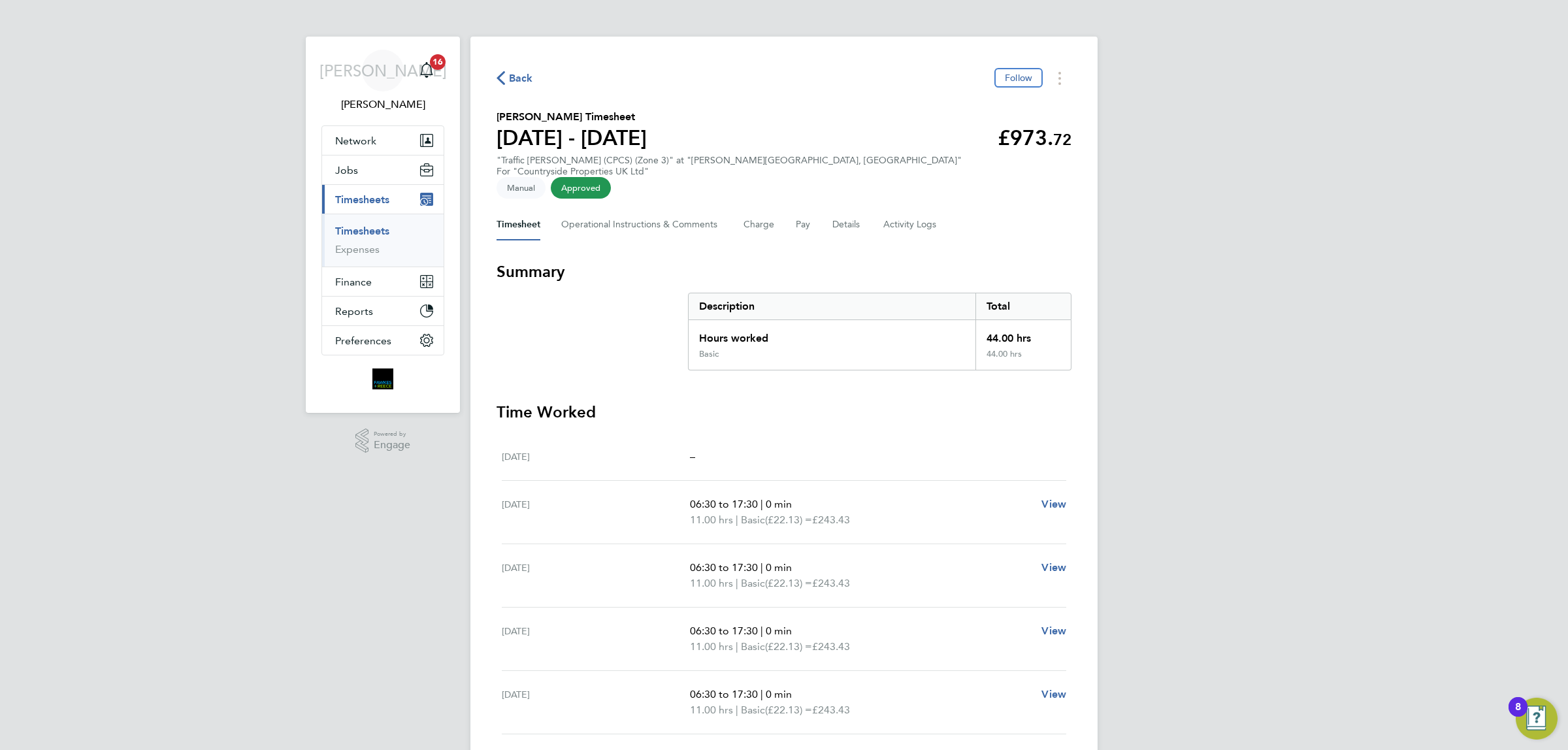
click at [519, 79] on span "Back" at bounding box center [521, 78] width 24 height 16
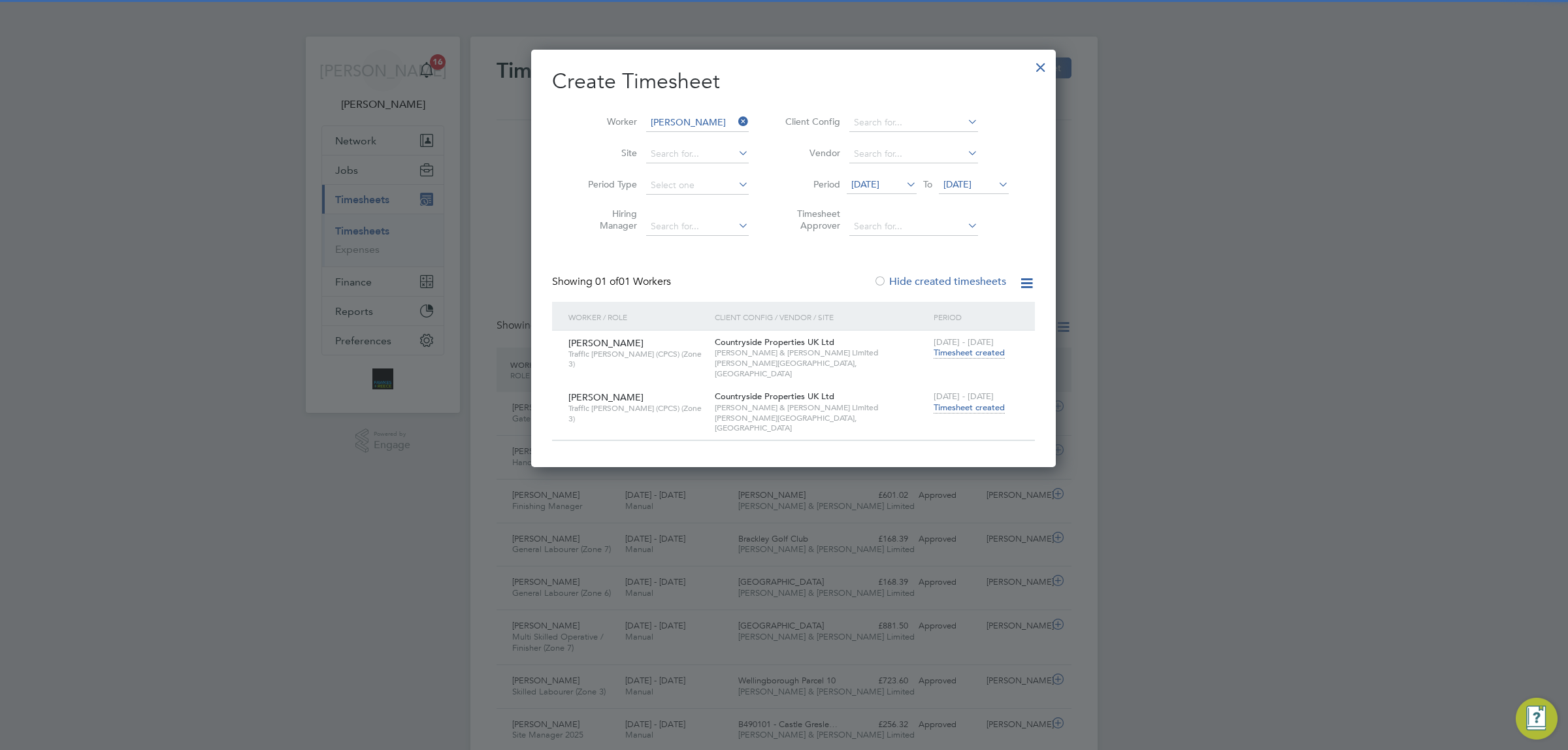
scroll to position [32, 113]
click at [952, 402] on span "Timesheet created" at bounding box center [969, 407] width 71 height 11
